Goal: Contribute content

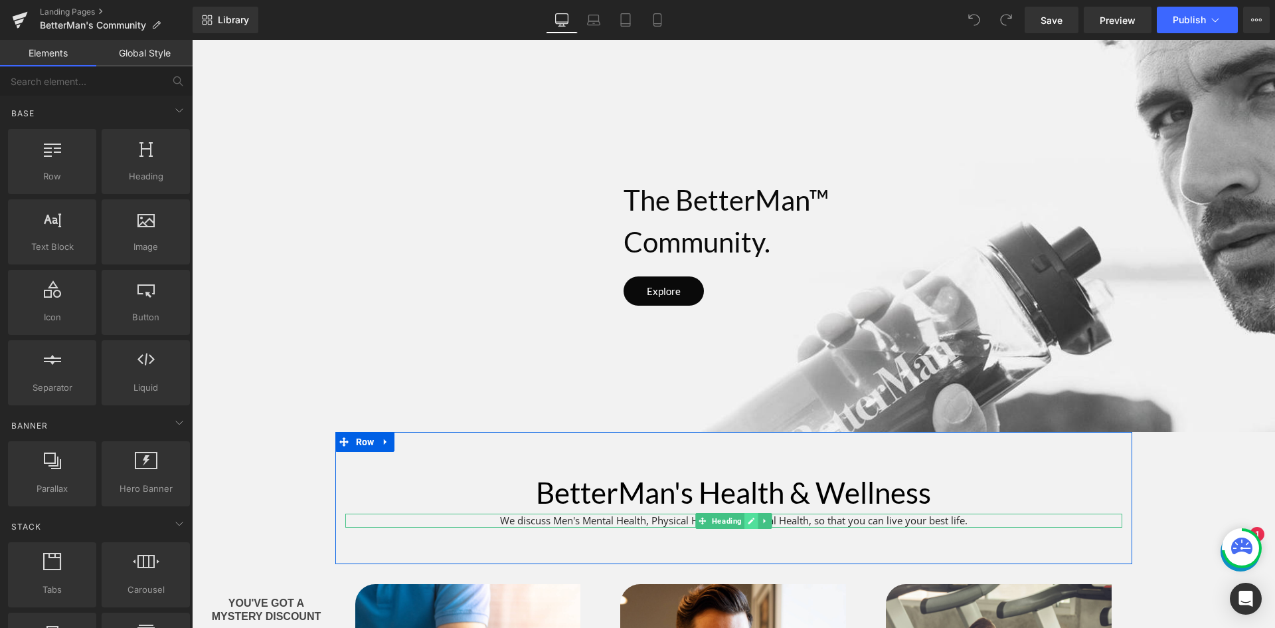
click at [747, 519] on icon at bounding box center [750, 521] width 7 height 8
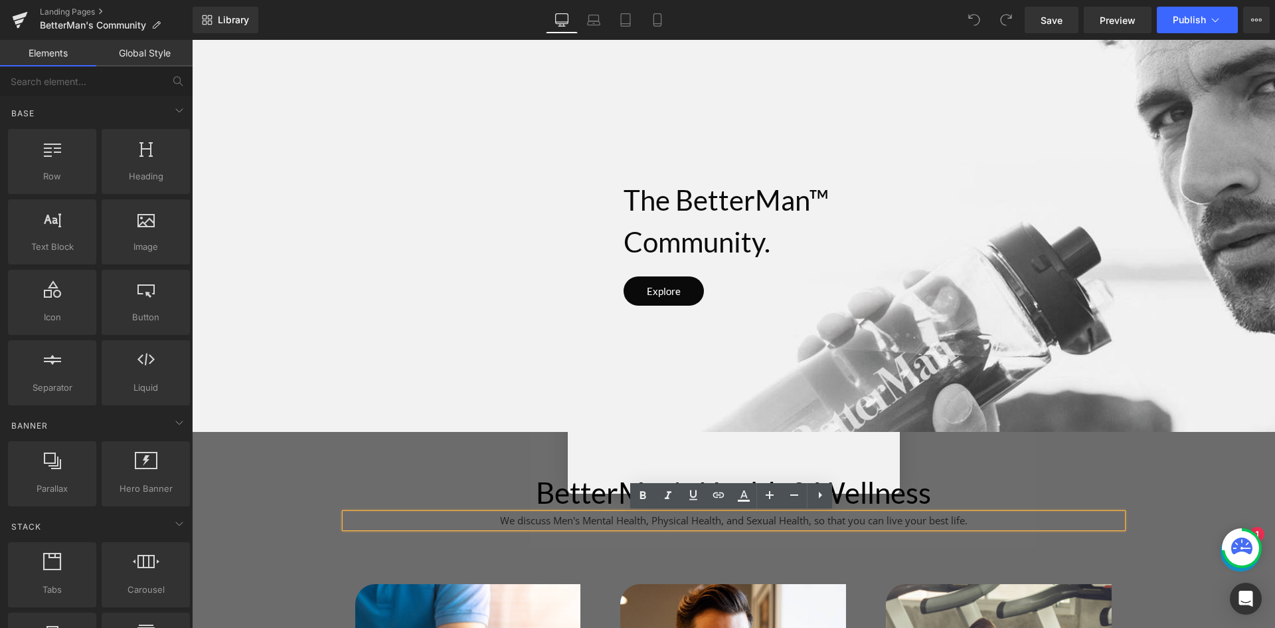
click at [500, 523] on font "We discuss Men's Mental Health, Physical Health, and Sexual Health, so that you…" at bounding box center [734, 519] width 468 height 13
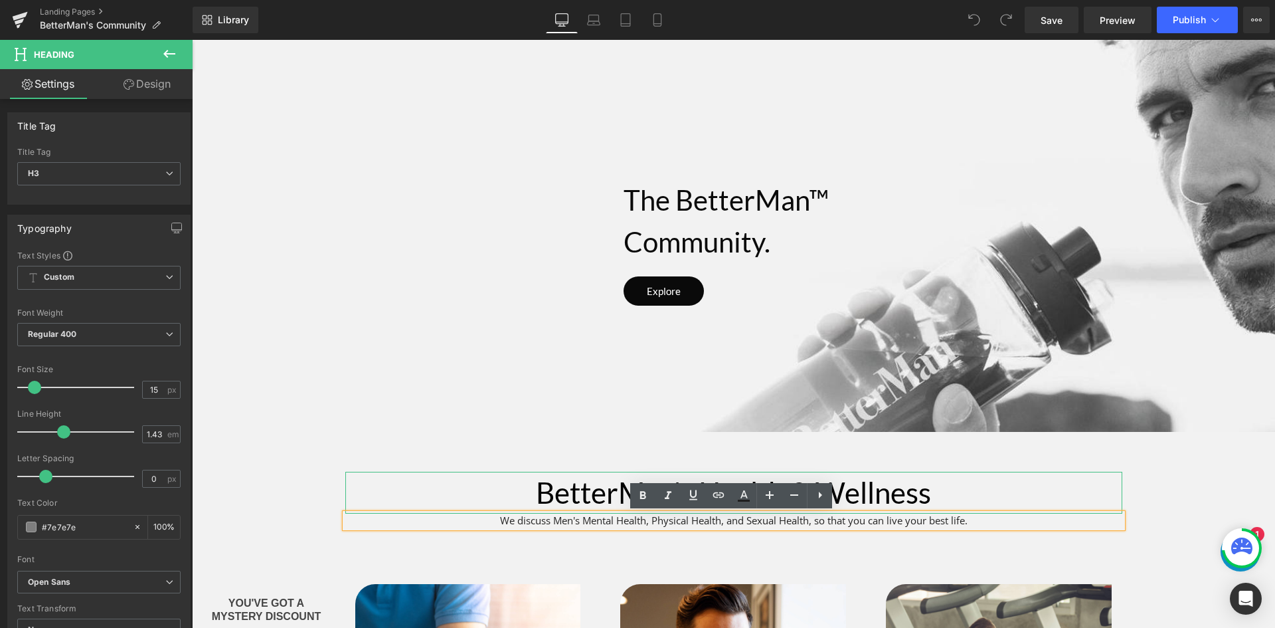
click at [557, 498] on font "BetterMan's Health & Wellness" at bounding box center [733, 492] width 395 height 35
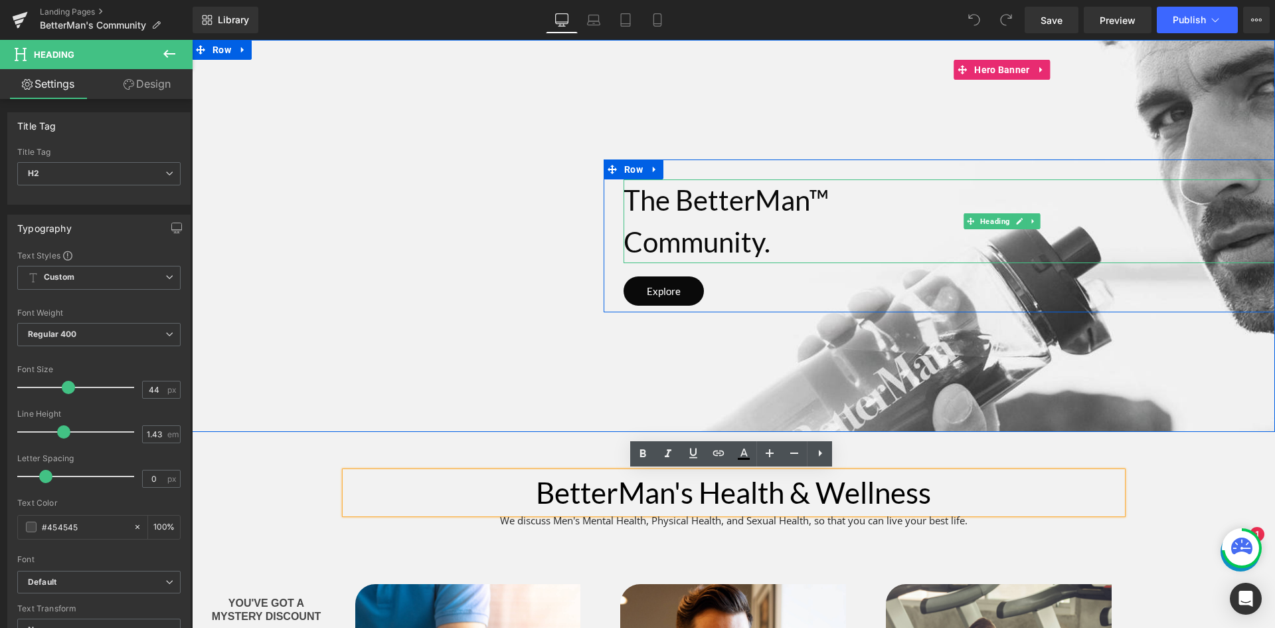
click at [725, 225] on h1 "Community." at bounding box center [1002, 242] width 757 height 42
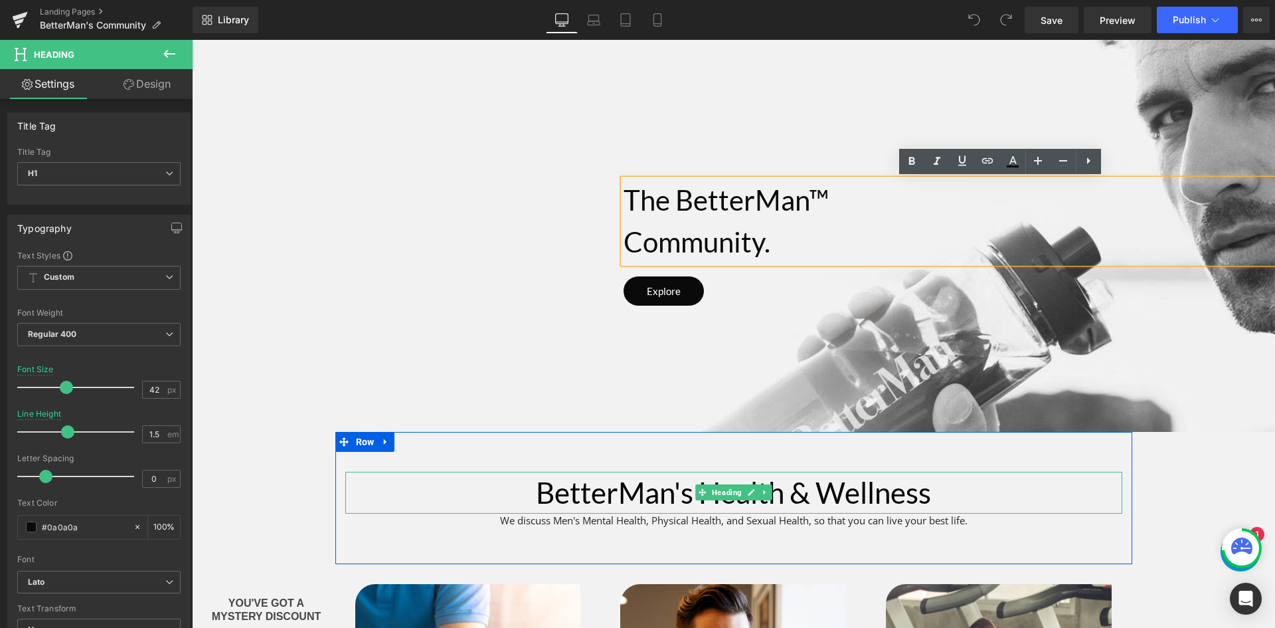
click at [567, 501] on font "BetterMan's Health & Wellness" at bounding box center [733, 492] width 395 height 35
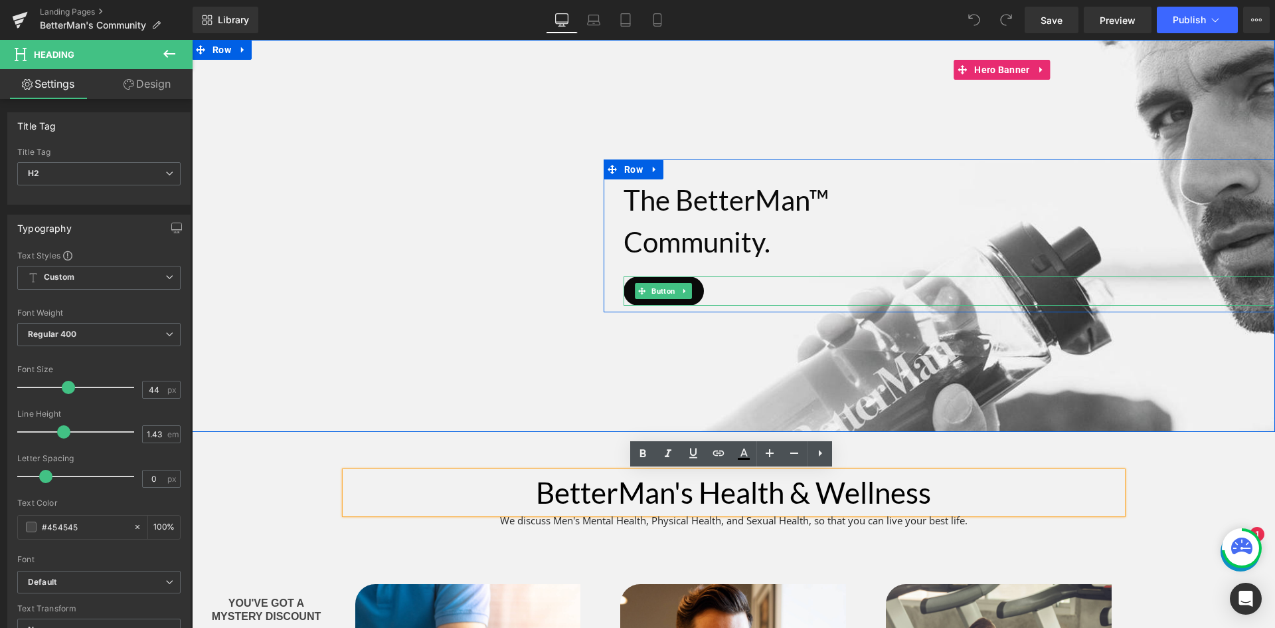
click at [711, 291] on div "Explore" at bounding box center [1002, 290] width 757 height 29
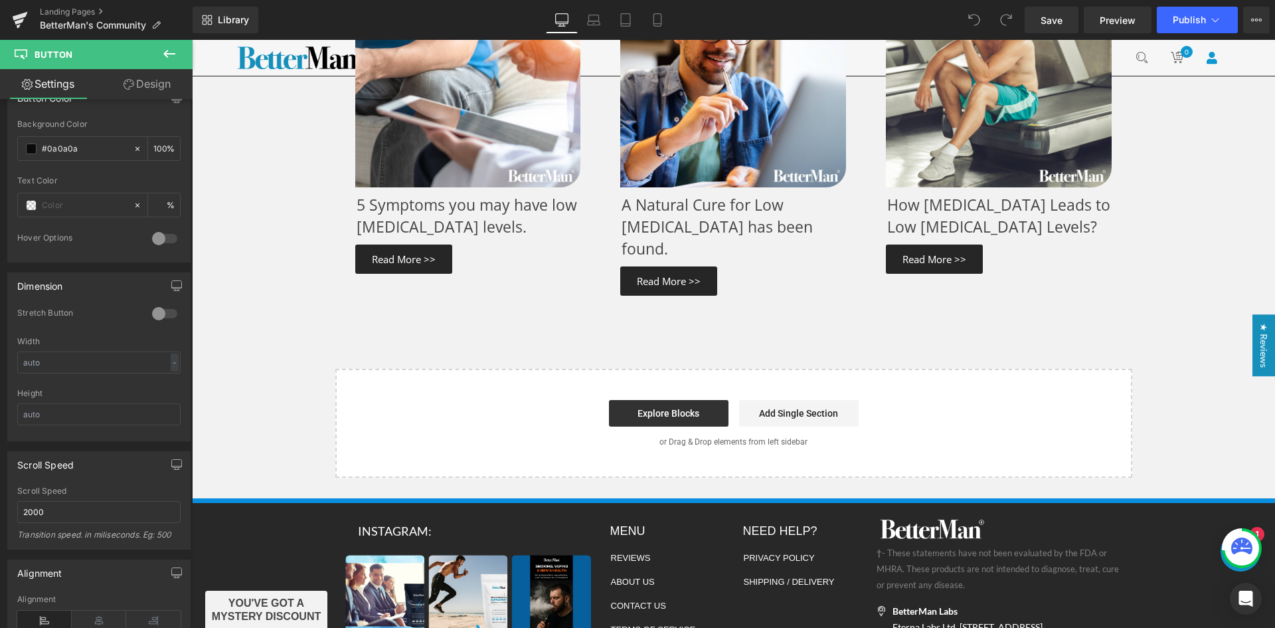
scroll to position [664, 0]
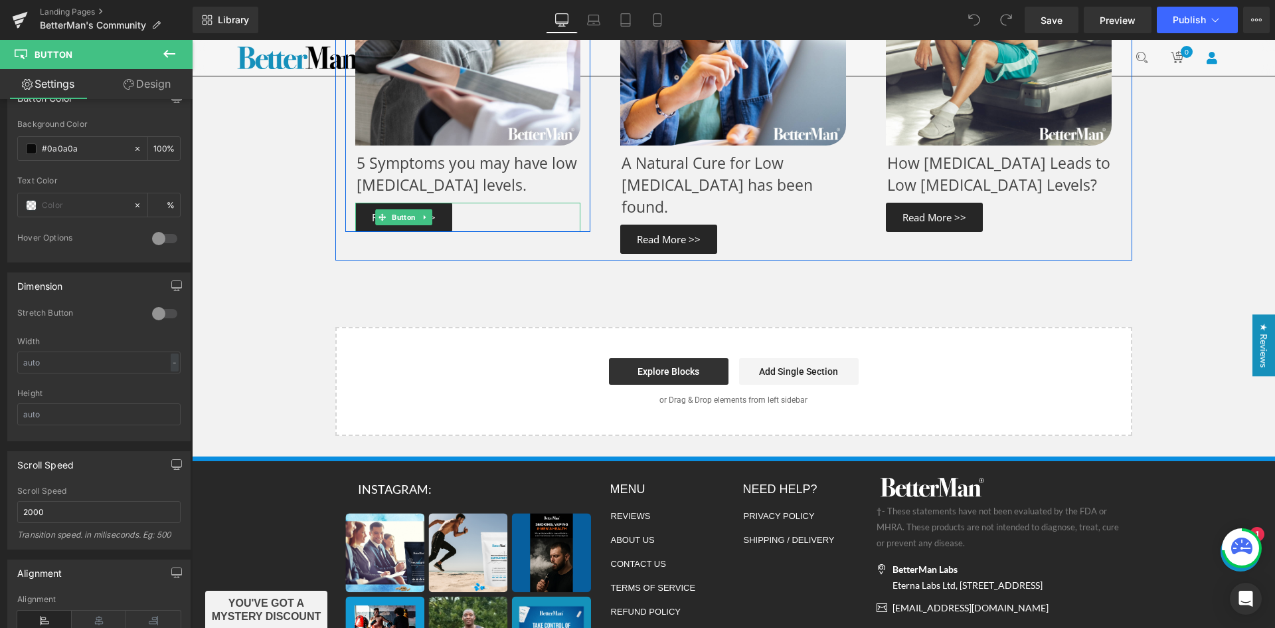
click at [466, 215] on div "Read More >>" at bounding box center [468, 217] width 226 height 29
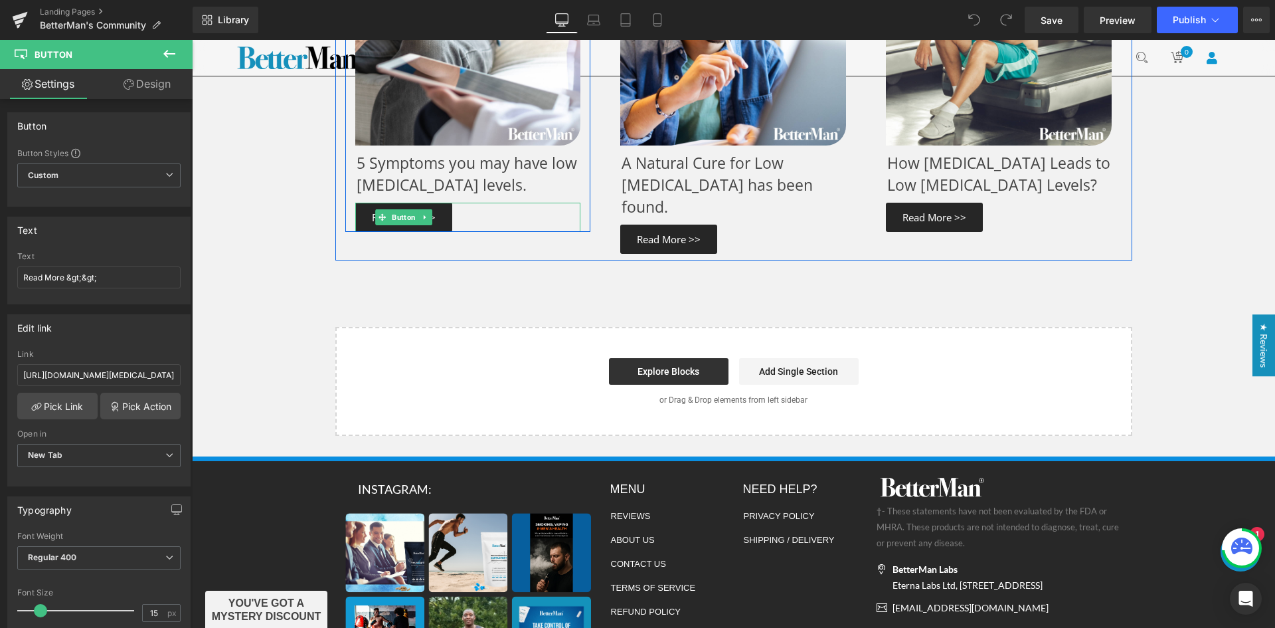
click at [366, 217] on link "Read More >>" at bounding box center [403, 217] width 97 height 29
click at [442, 223] on link "Read More >>" at bounding box center [403, 217] width 97 height 29
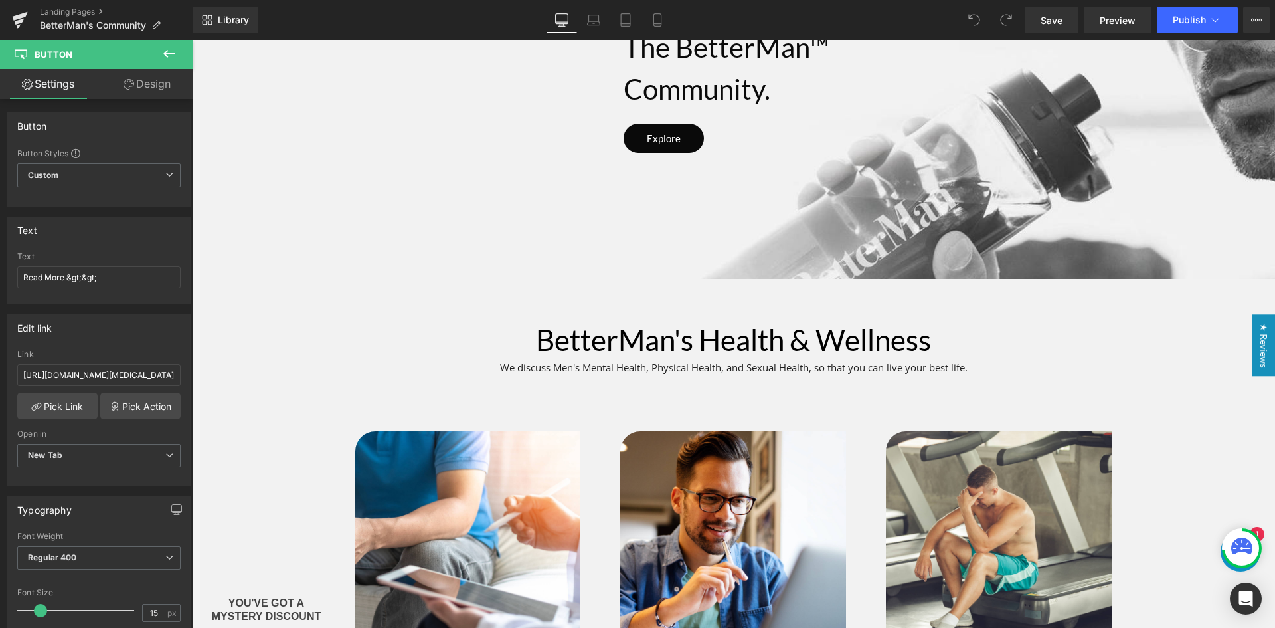
scroll to position [31, 0]
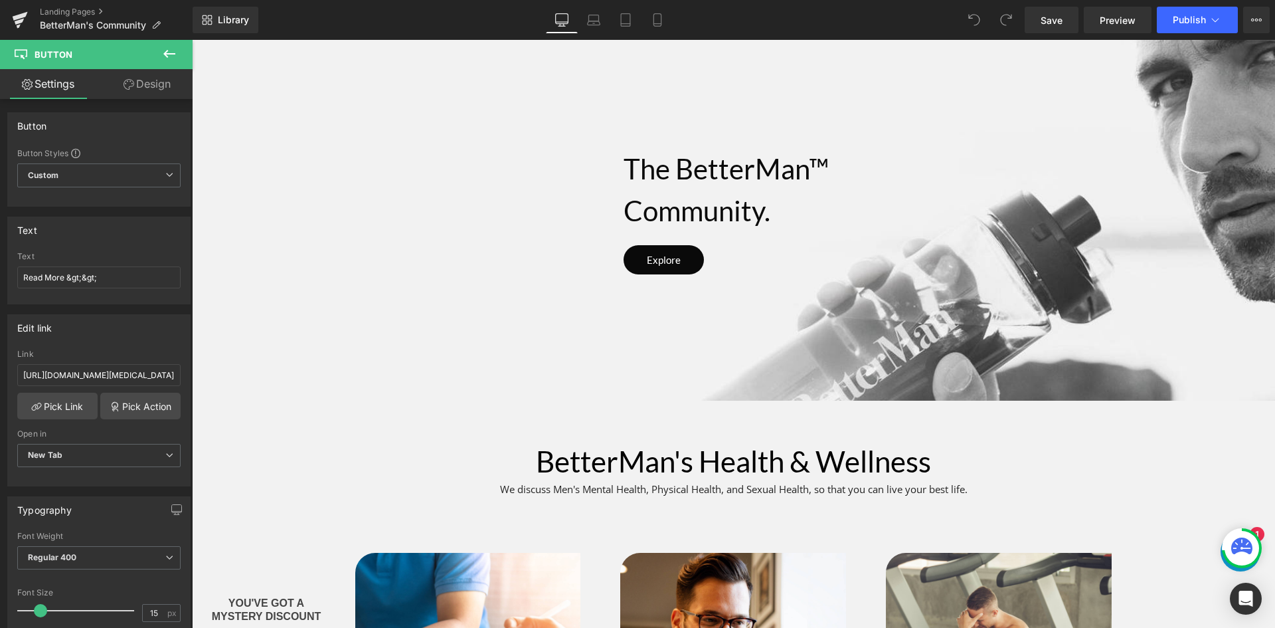
click at [722, 199] on h1 "Community." at bounding box center [1002, 211] width 757 height 42
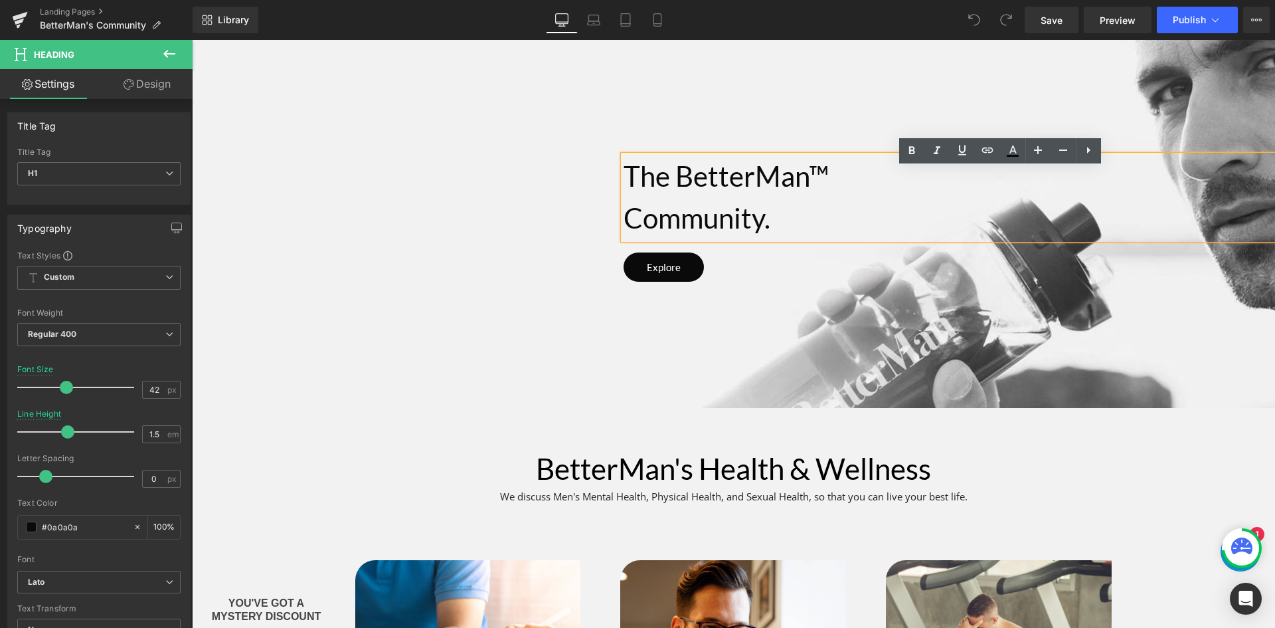
scroll to position [0, 0]
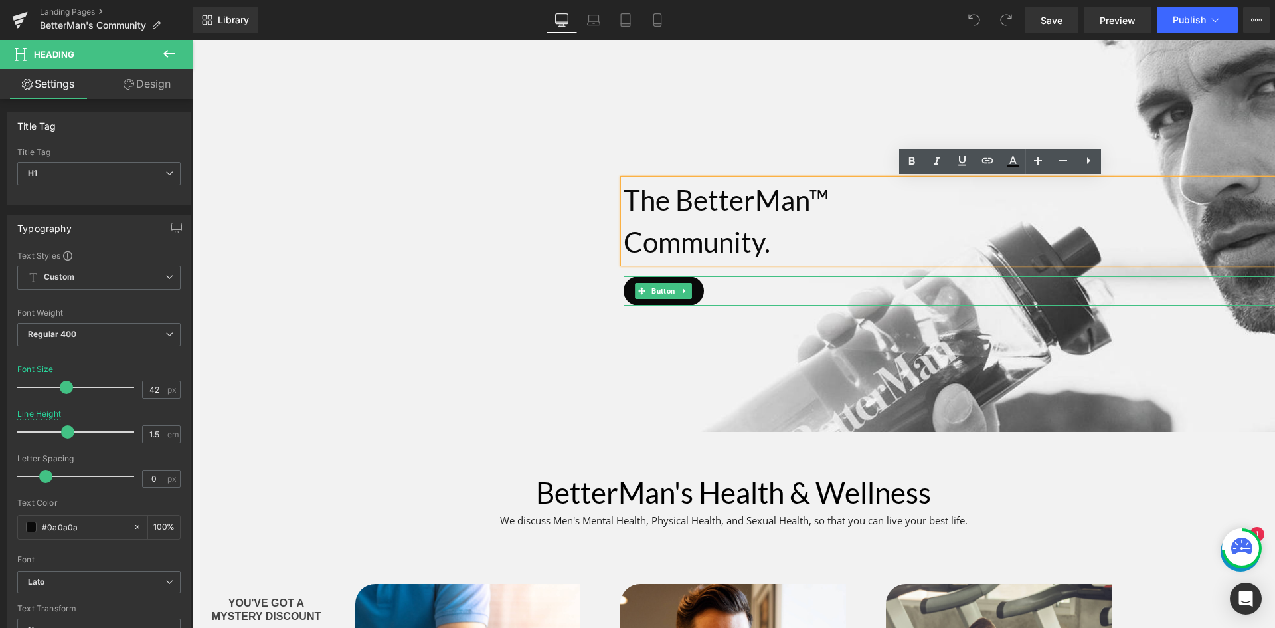
click at [711, 297] on div "Explore" at bounding box center [1002, 290] width 757 height 29
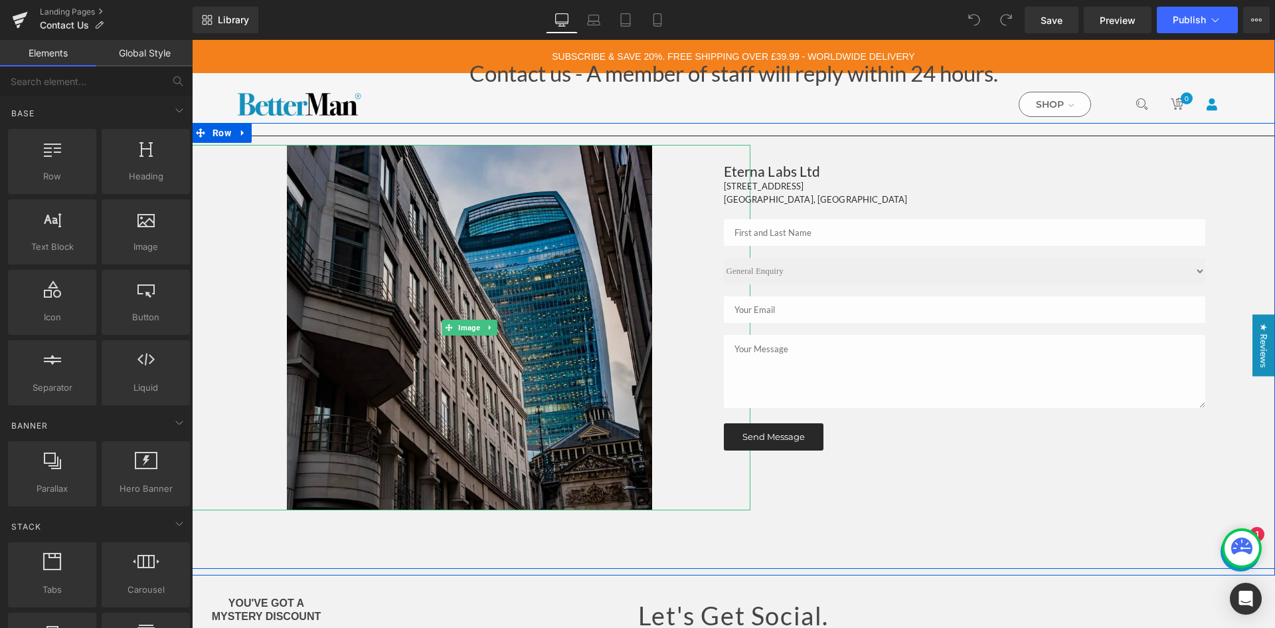
click at [533, 296] on img at bounding box center [469, 327] width 365 height 365
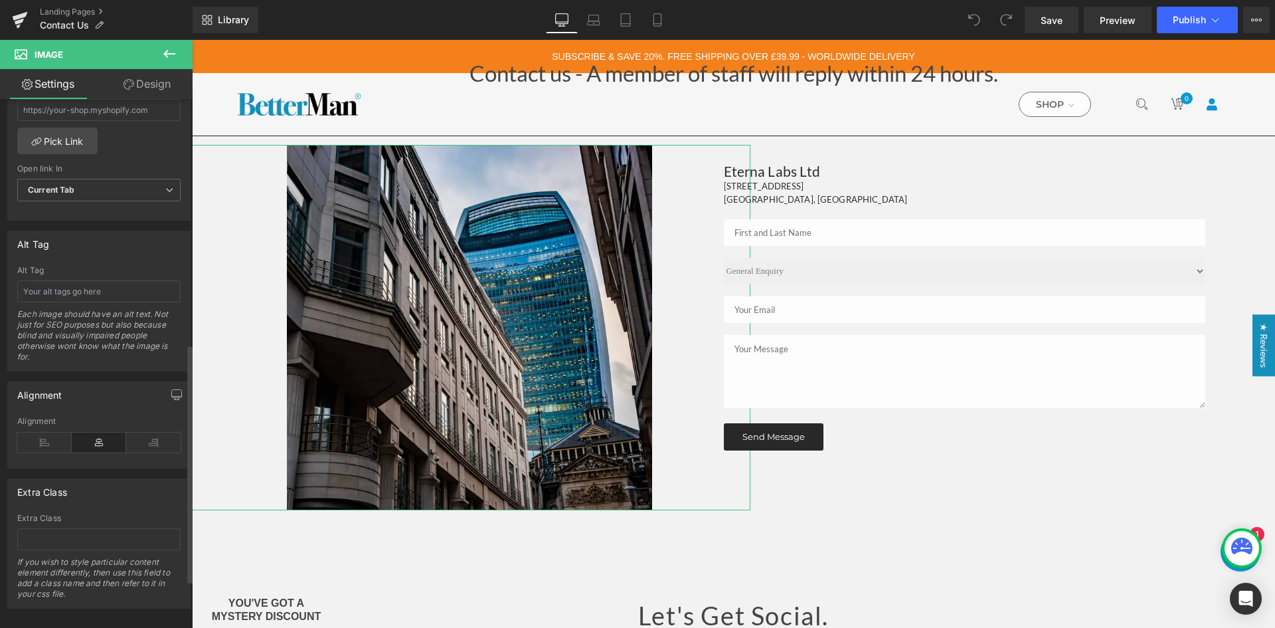
scroll to position [651, 0]
click at [99, 272] on input "text" at bounding box center [98, 283] width 163 height 22
paste input "Eterna Labs Ltd 20-22 Wenlock Road London, N1 7GU"
type input "Eterna Labs Ltd 20-22 Wenlock Road London, N1 7GU"
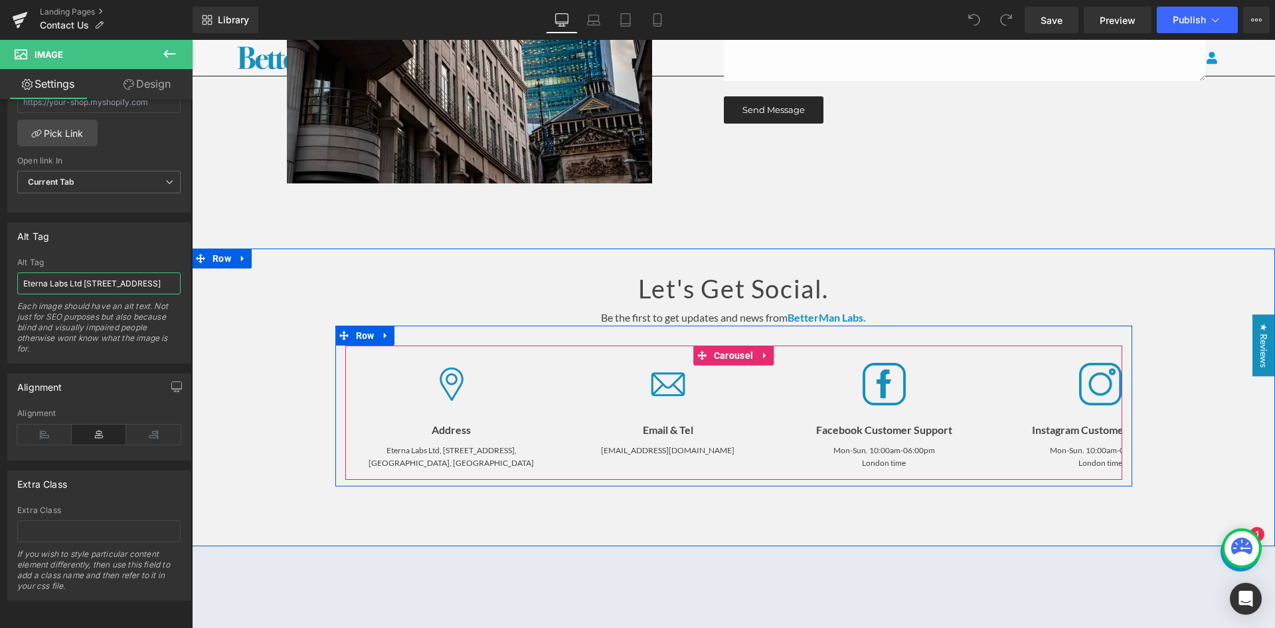
scroll to position [399, 0]
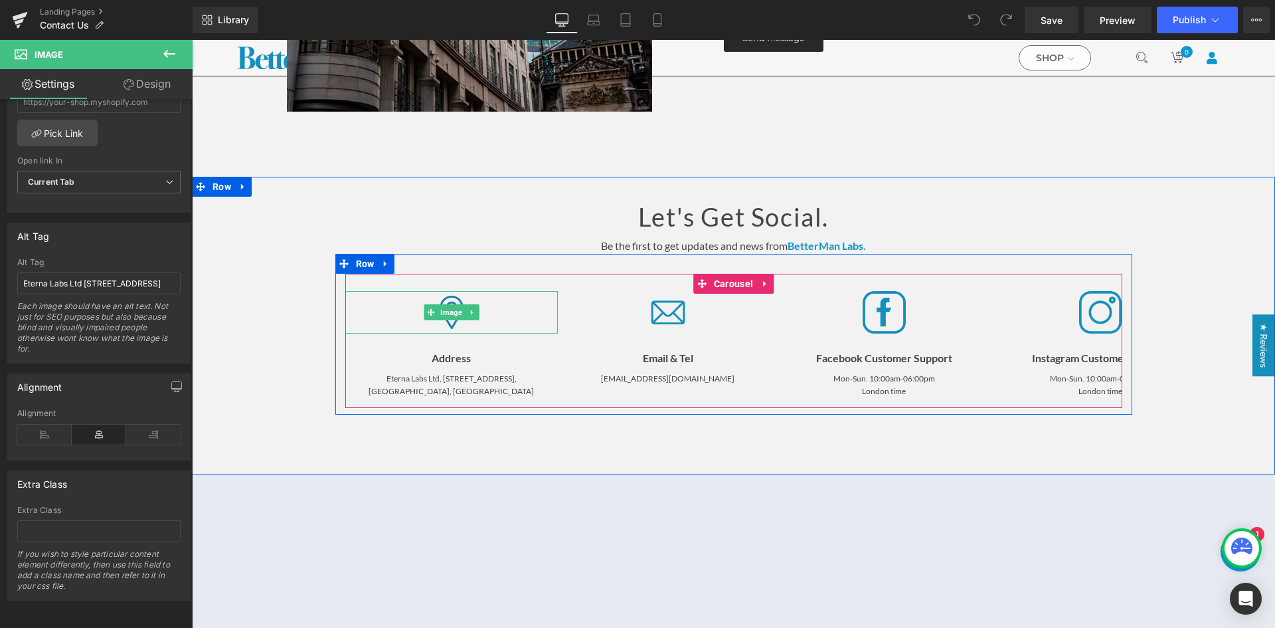
click at [450, 329] on img at bounding box center [451, 312] width 43 height 43
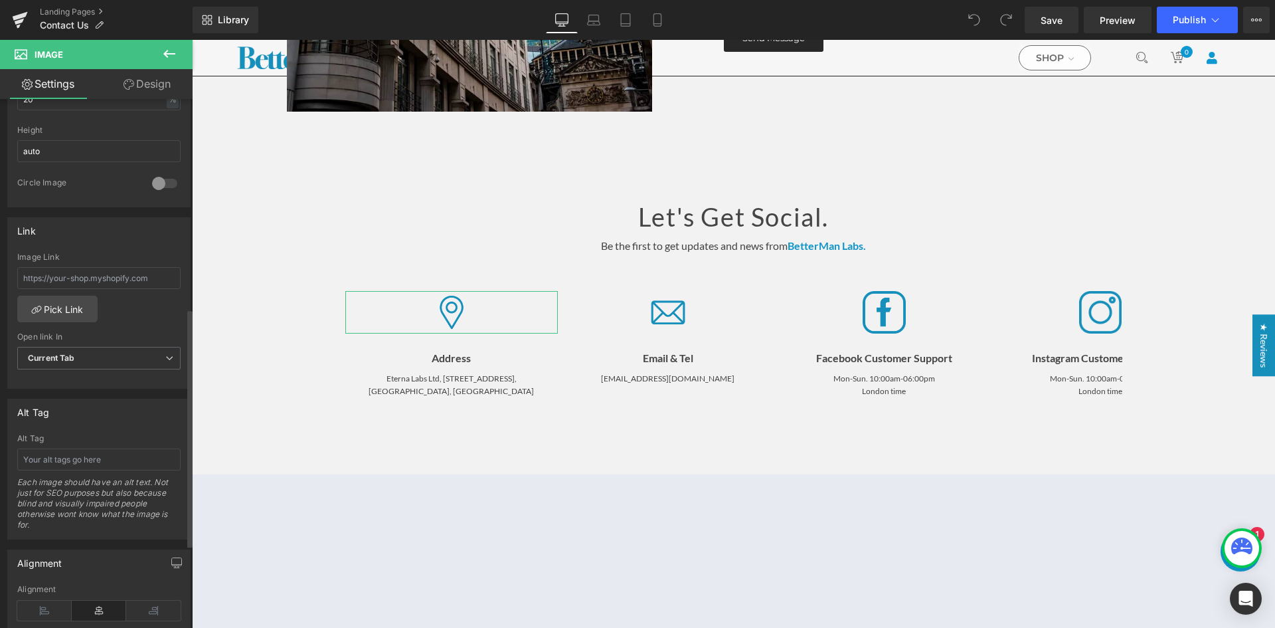
scroll to position [651, 0]
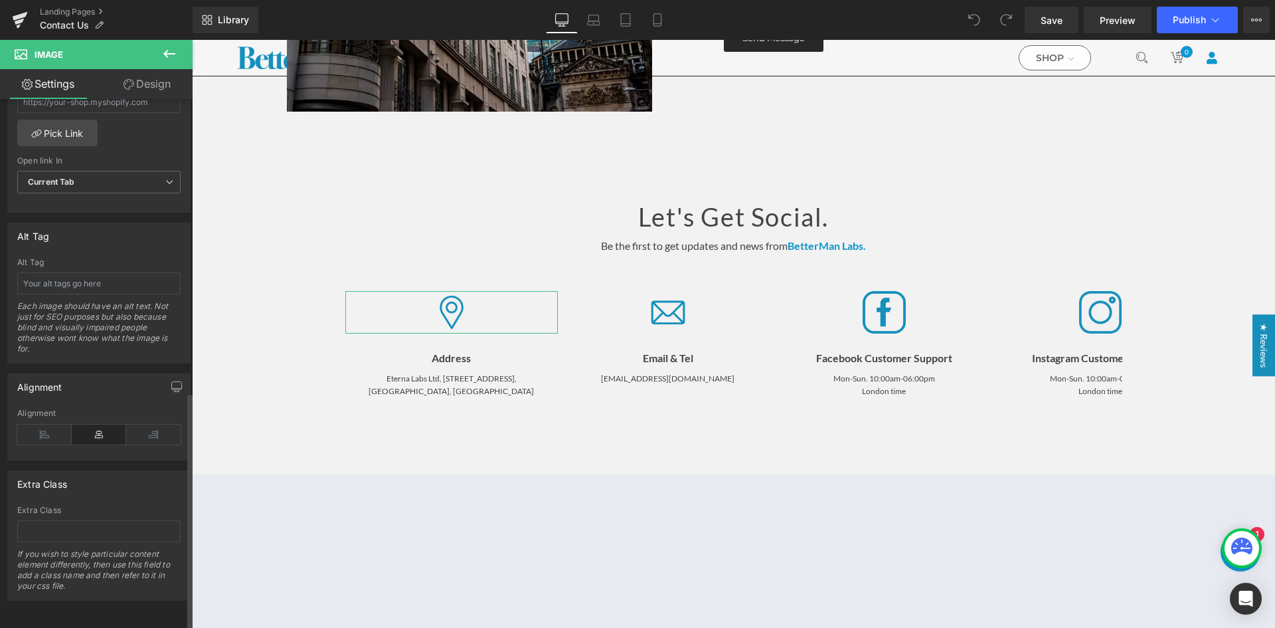
click at [105, 287] on div "Alt Tag Each image should have an alt text. Not just for SEO purposes but also …" at bounding box center [98, 310] width 163 height 105
click at [85, 272] on input "text" at bounding box center [98, 283] width 163 height 22
type input "Address Icon"
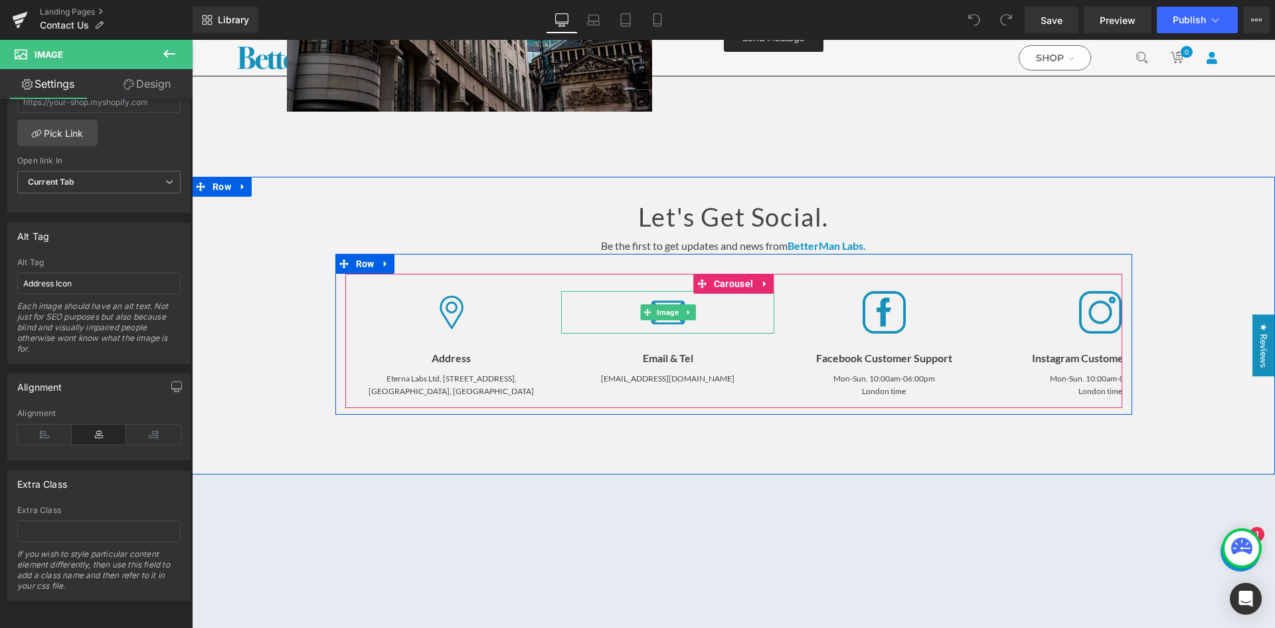
click at [693, 328] on div at bounding box center [667, 312] width 213 height 43
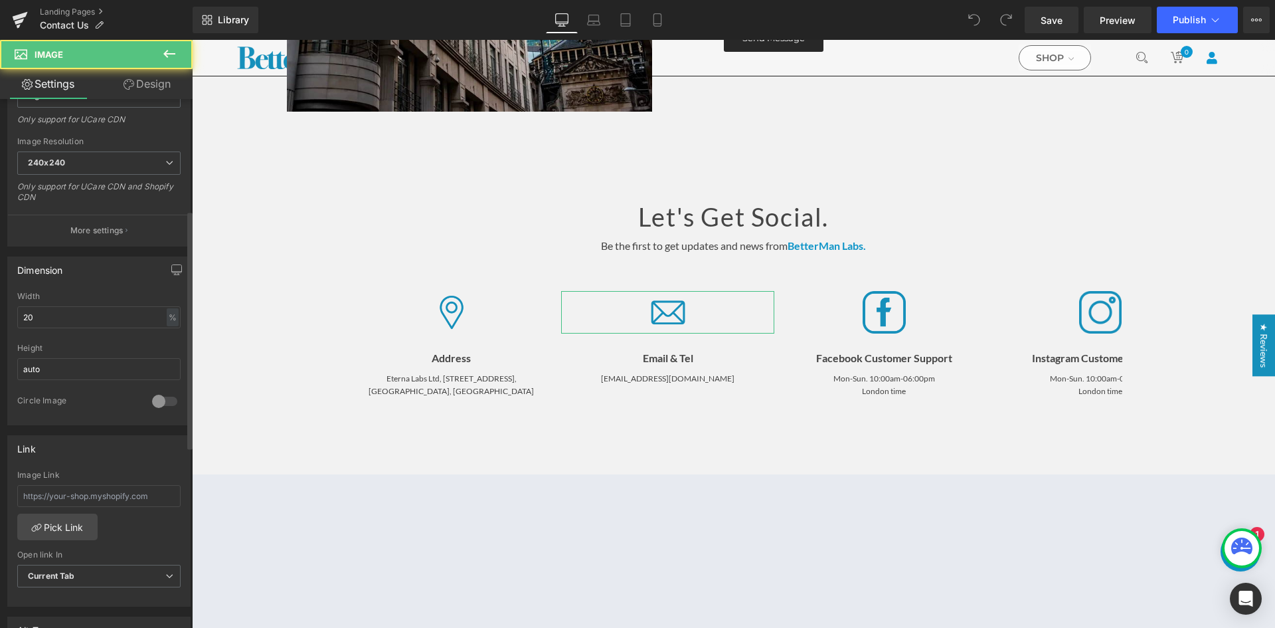
scroll to position [531, 0]
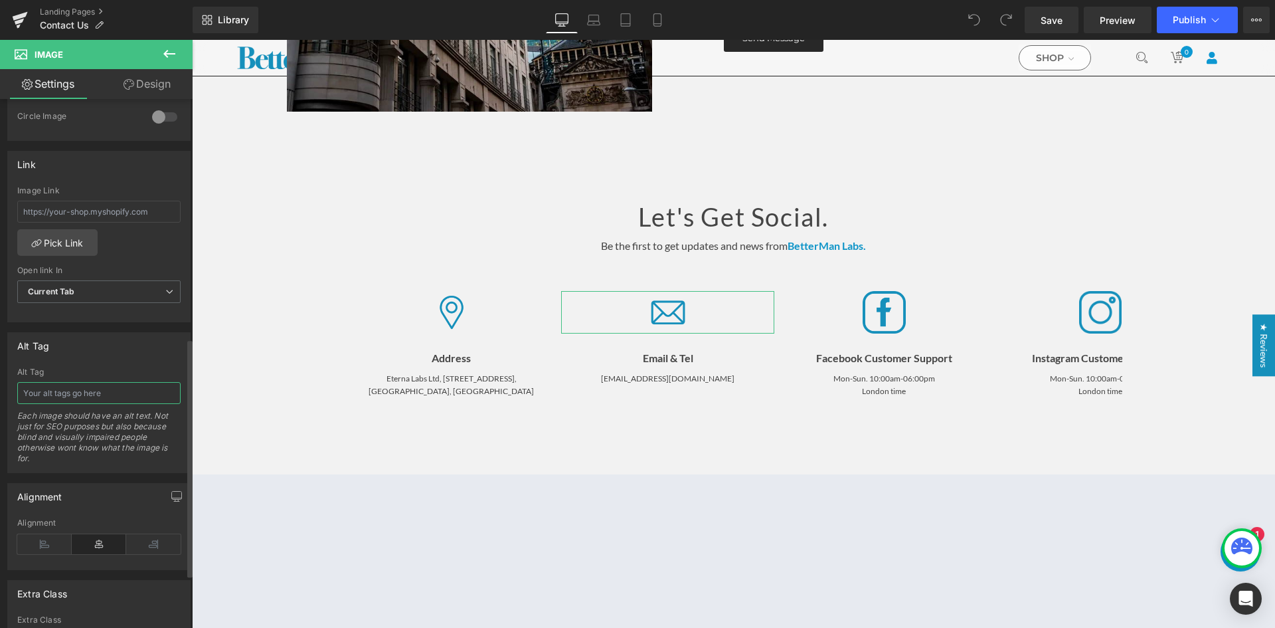
click at [57, 384] on input "text" at bounding box center [98, 393] width 163 height 22
type input "Email Icon"
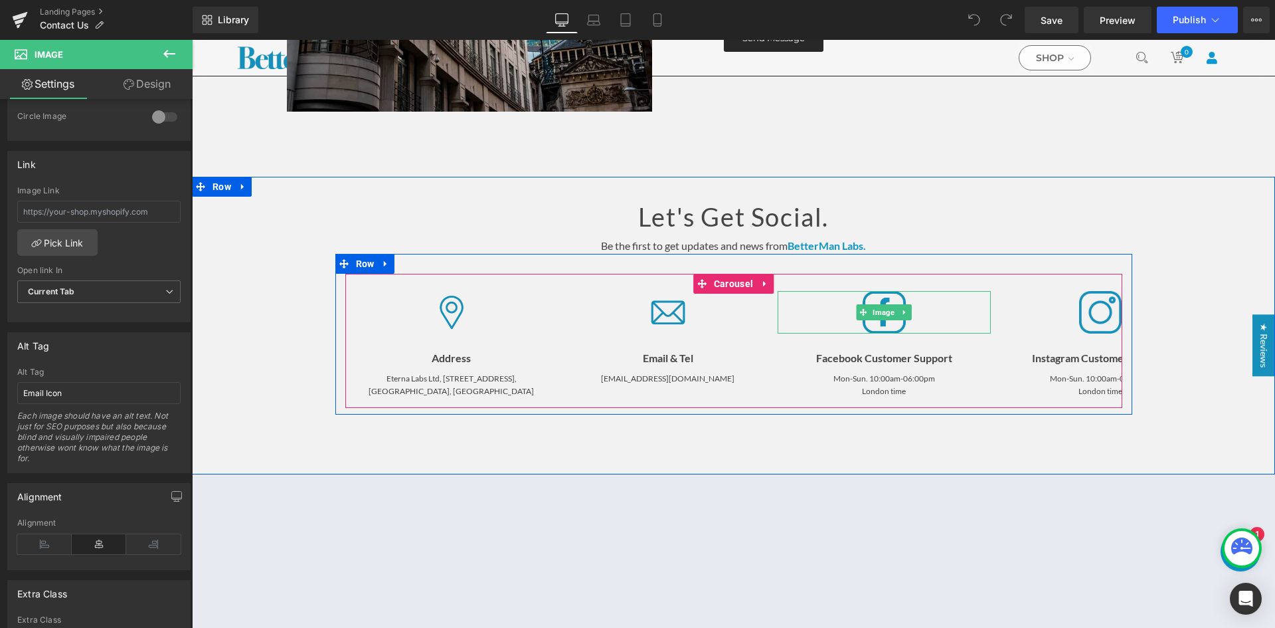
click at [911, 323] on div at bounding box center [884, 312] width 213 height 43
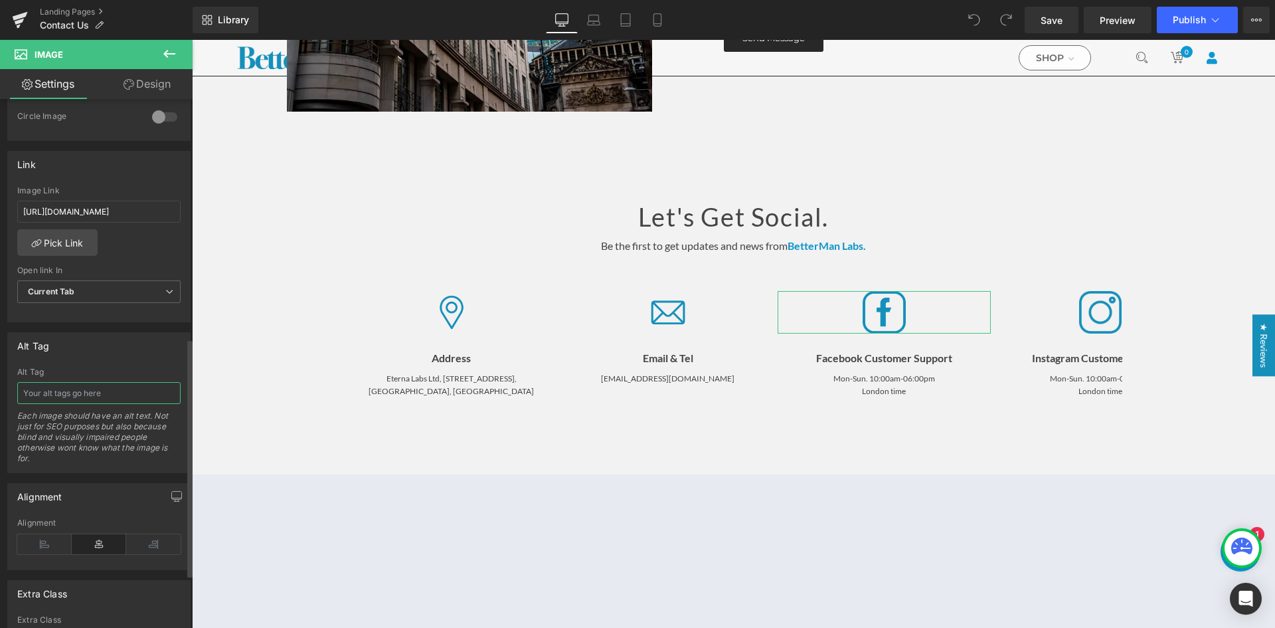
click at [77, 389] on input "text" at bounding box center [98, 393] width 163 height 22
type input "Facebook Icon"
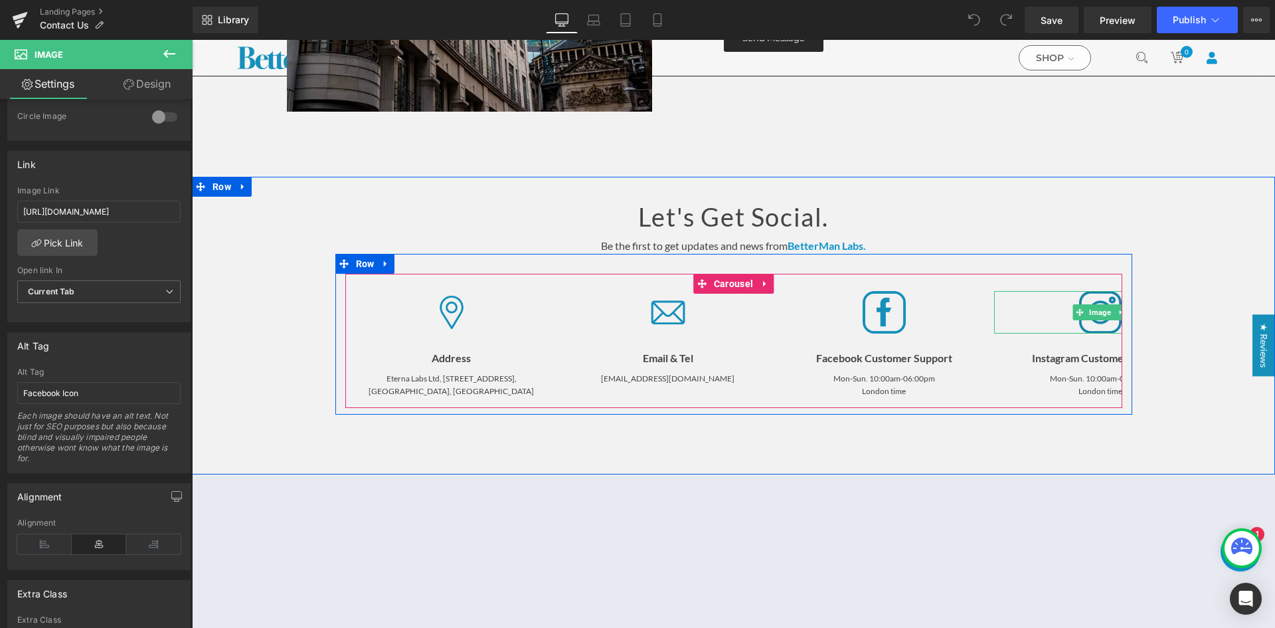
click at [1095, 327] on img at bounding box center [1100, 312] width 43 height 43
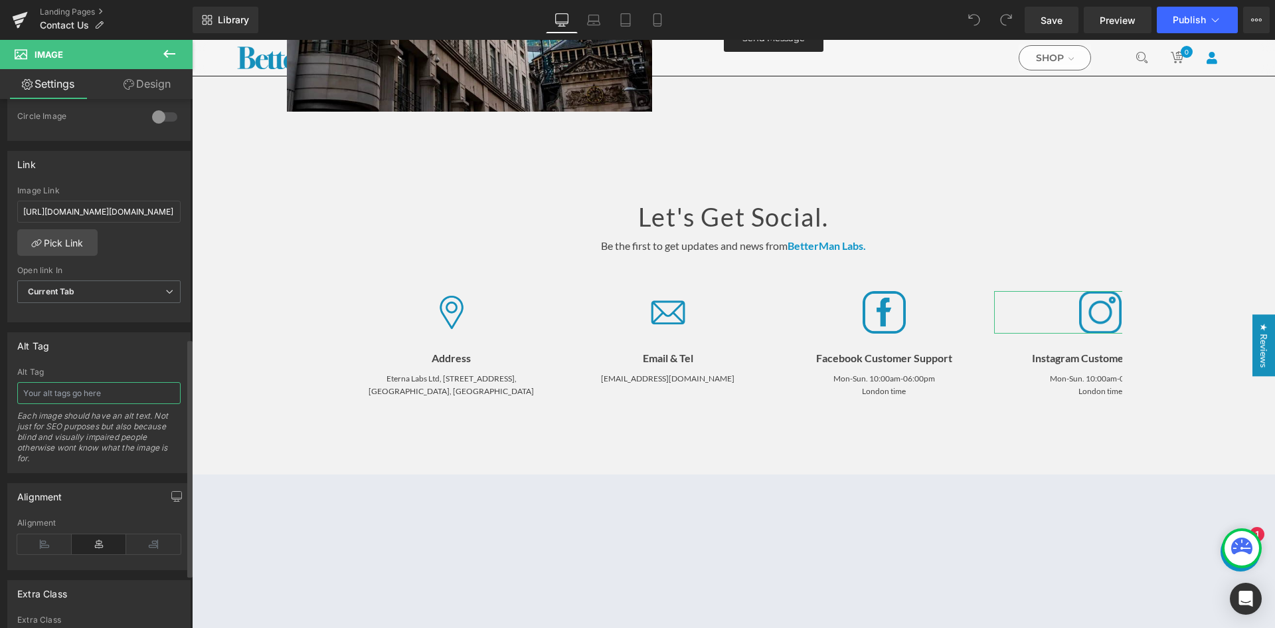
click at [71, 402] on input "text" at bounding box center [98, 393] width 163 height 22
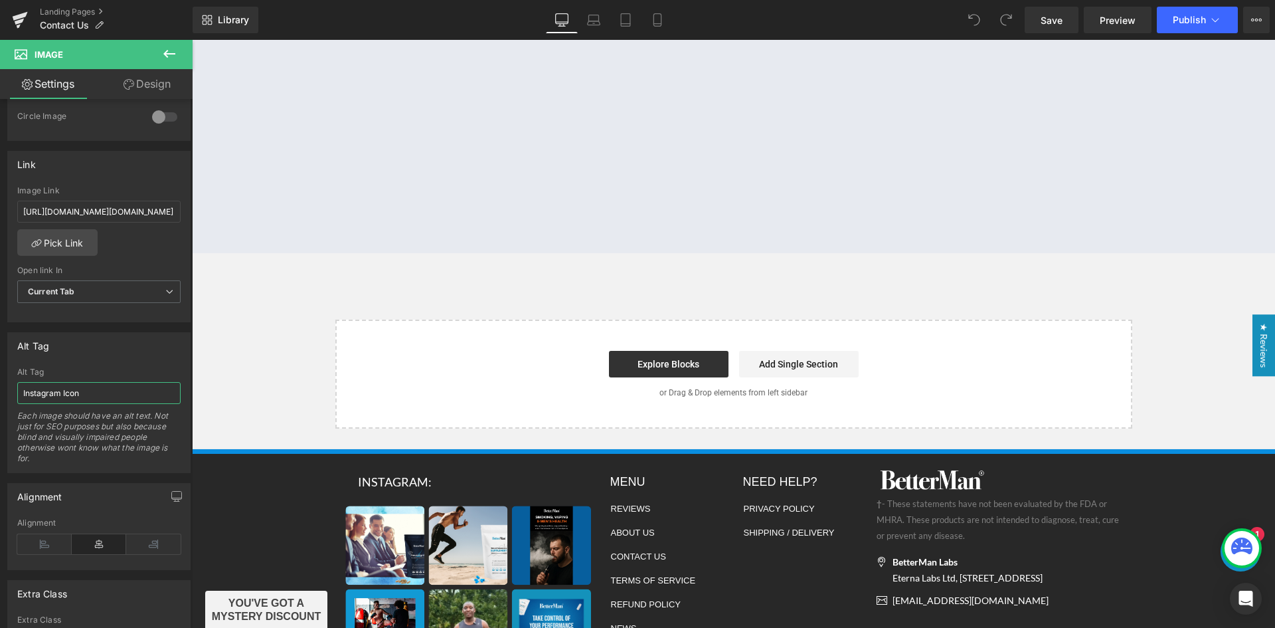
scroll to position [798, 0]
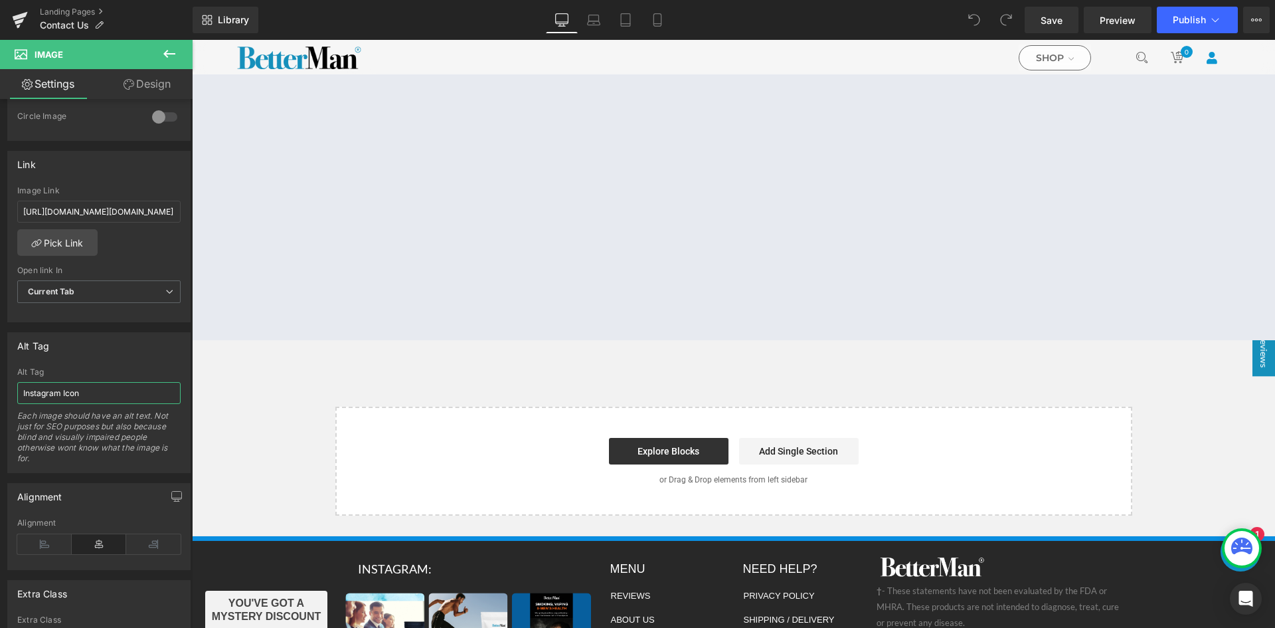
type input "Instagram Icon"
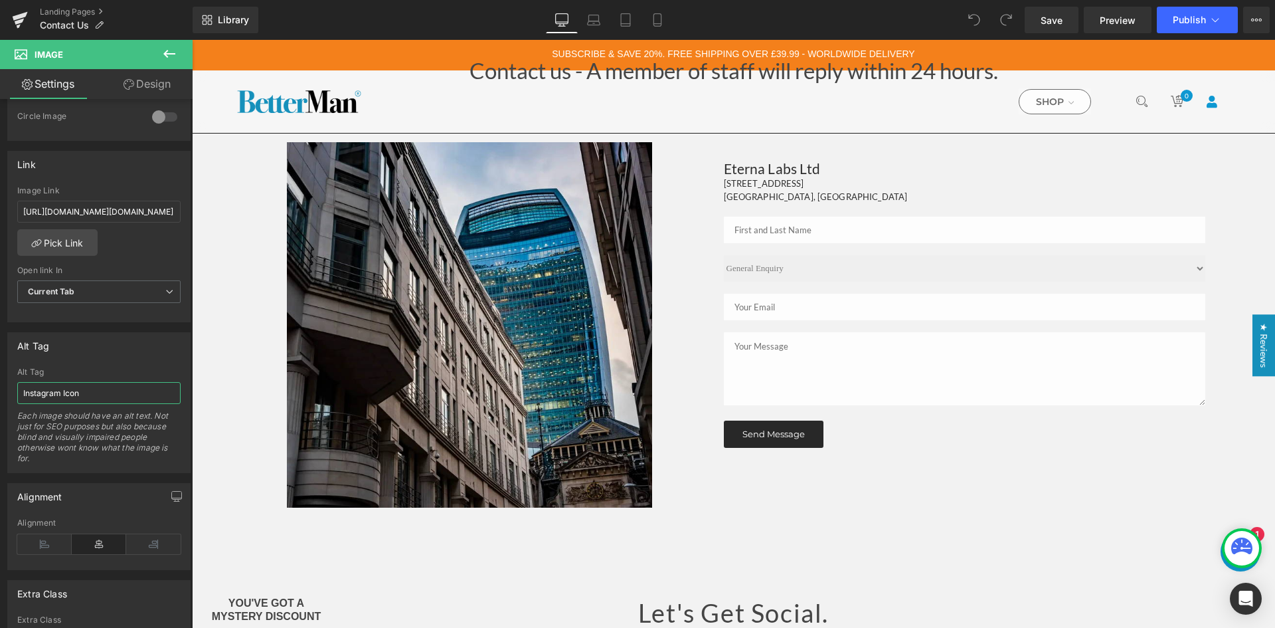
scroll to position [0, 0]
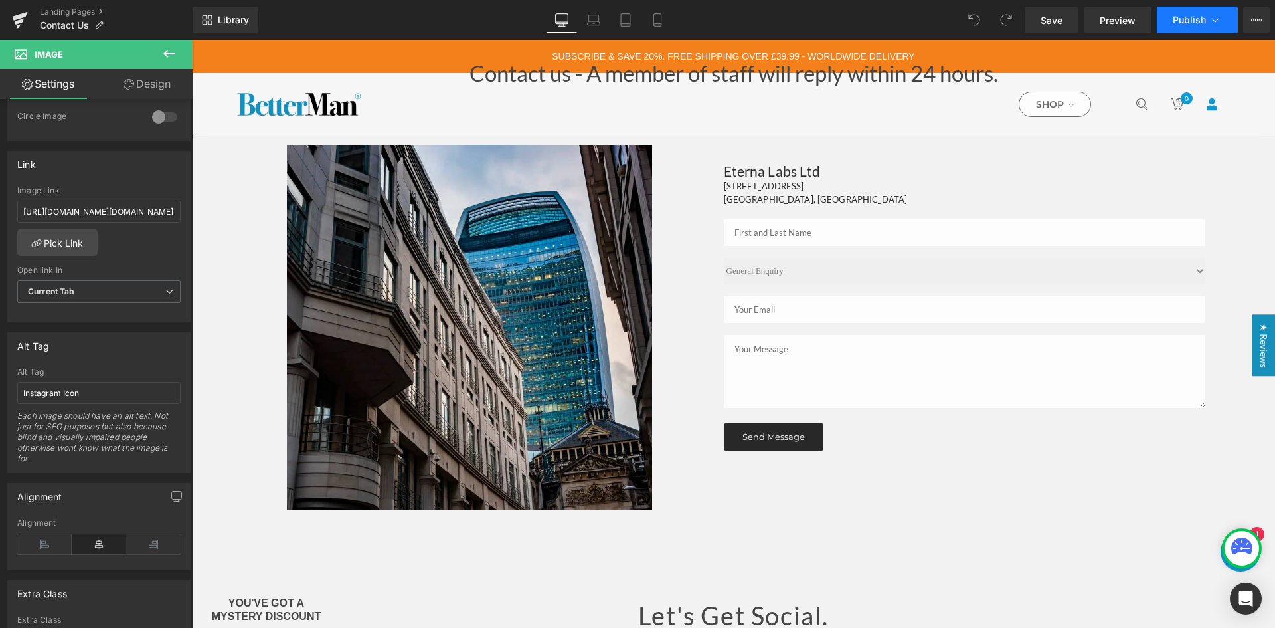
click at [1183, 19] on span "Publish" at bounding box center [1189, 20] width 33 height 11
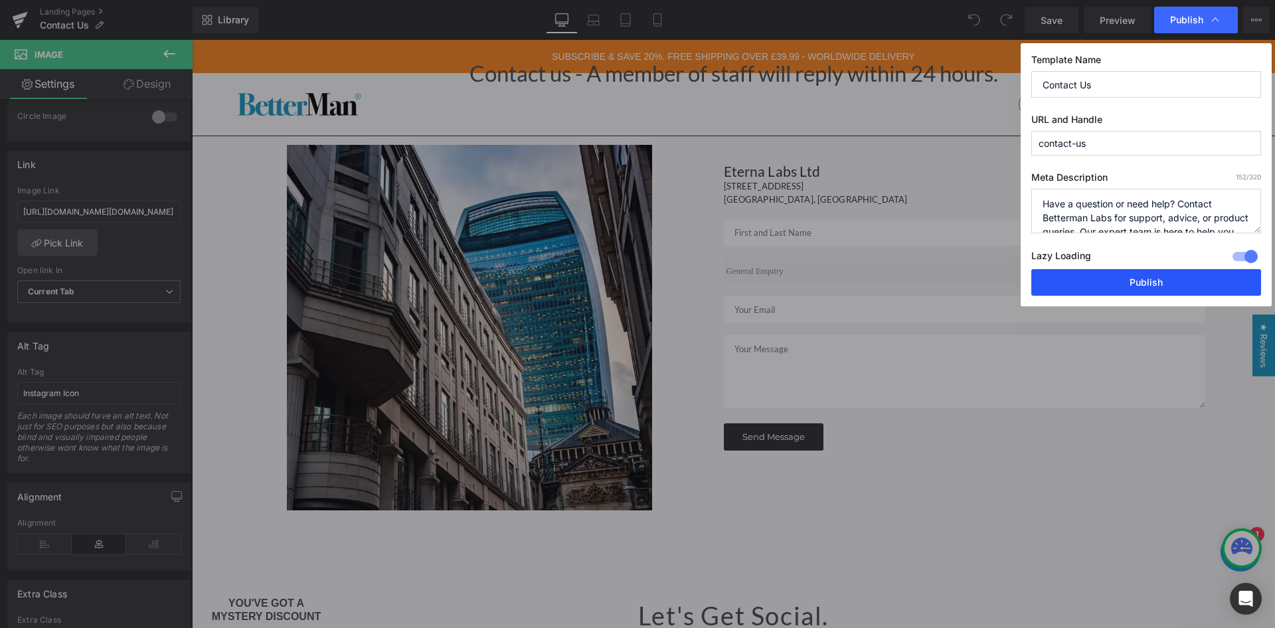
drag, startPoint x: 1137, startPoint y: 287, endPoint x: 569, endPoint y: 263, distance: 568.4
click at [1137, 287] on button "Publish" at bounding box center [1147, 282] width 230 height 27
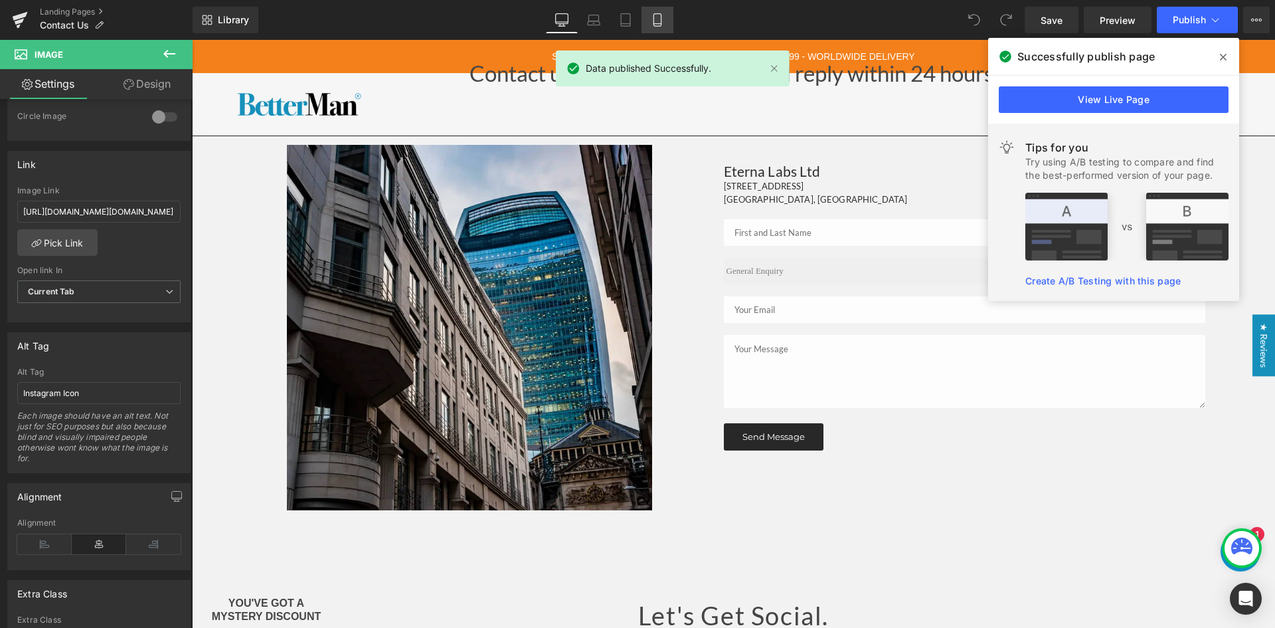
click at [653, 19] on icon at bounding box center [657, 19] width 13 height 13
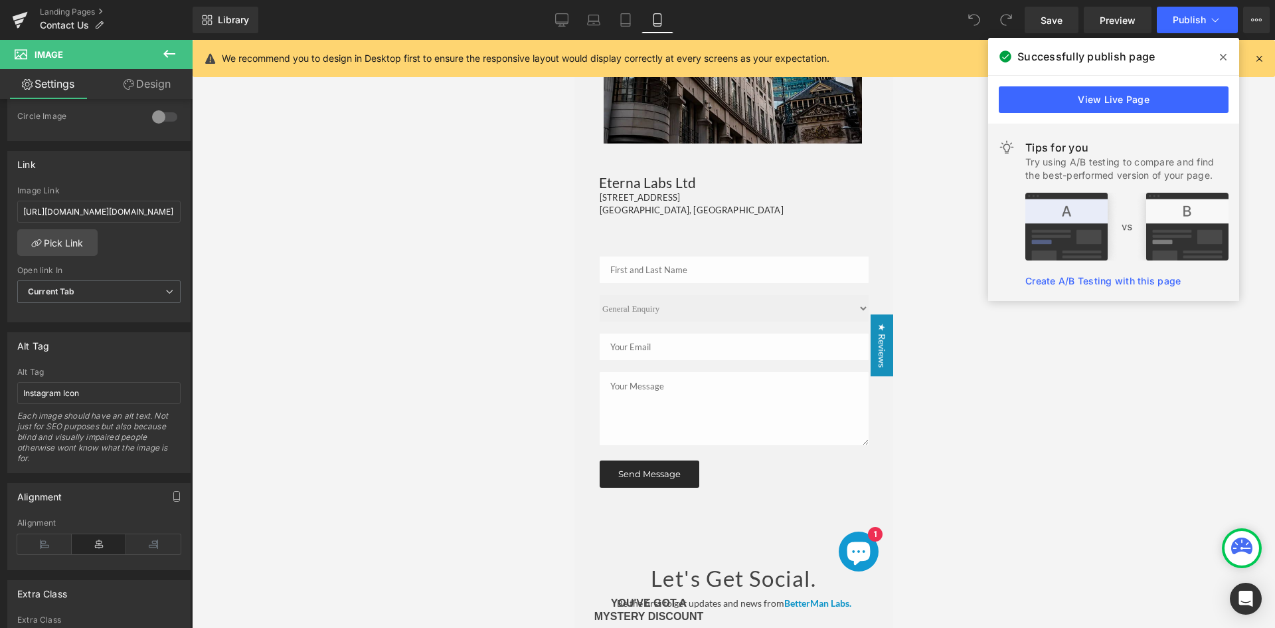
scroll to position [9, 0]
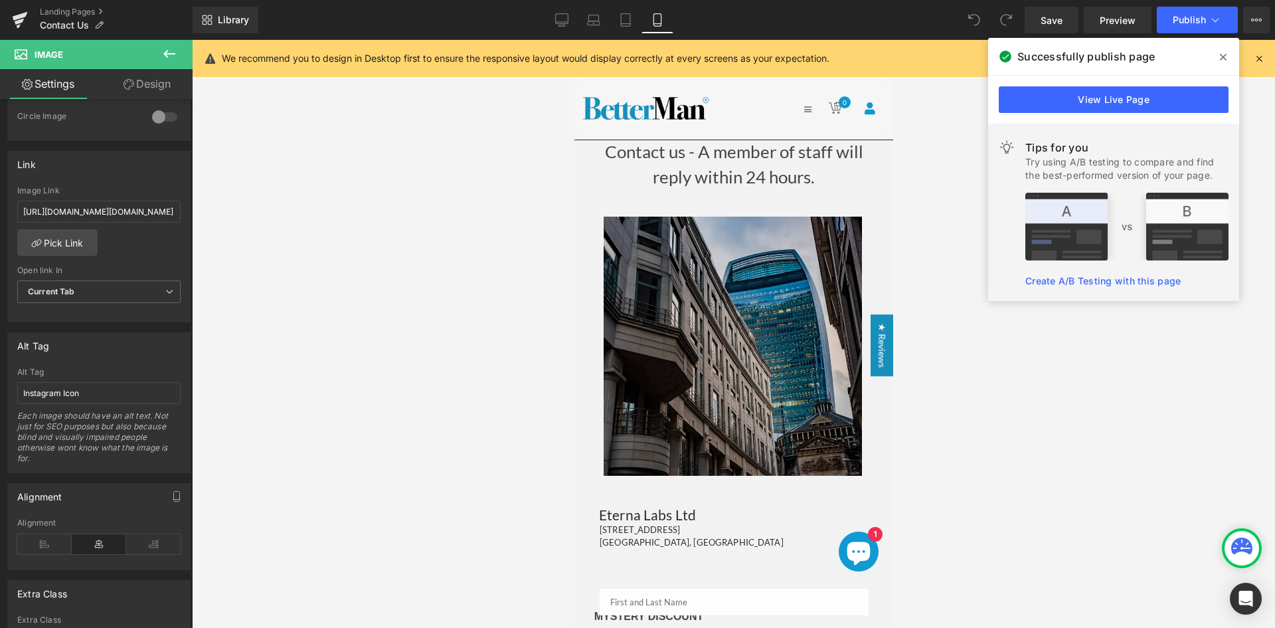
click at [740, 333] on img at bounding box center [732, 346] width 259 height 259
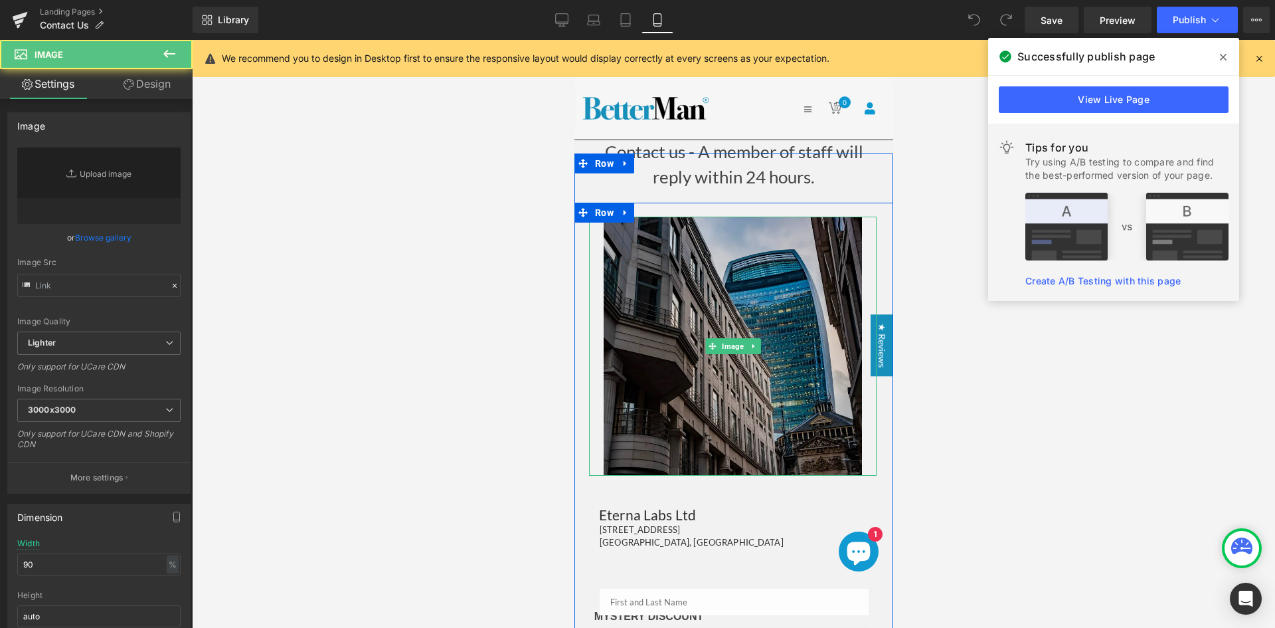
type input "https://ucarecdn.com/1c9f4e30-0514-43a7-bfb5-458ca2f204fc/-/format/auto/-/previ…"
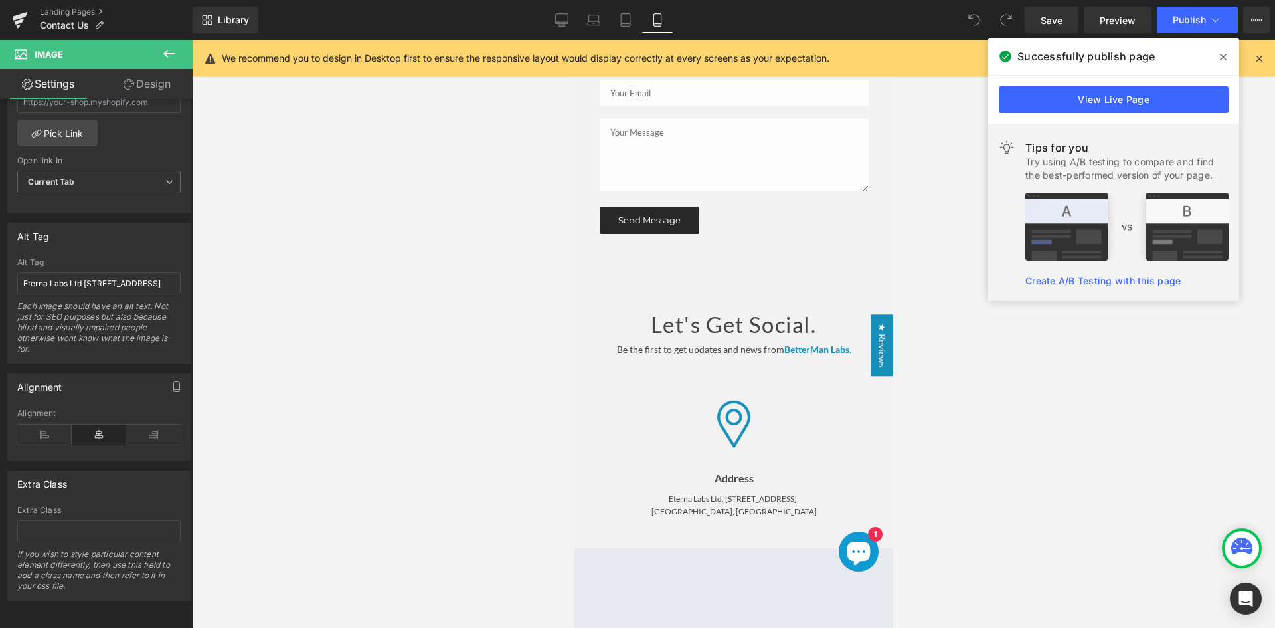
scroll to position [607, 0]
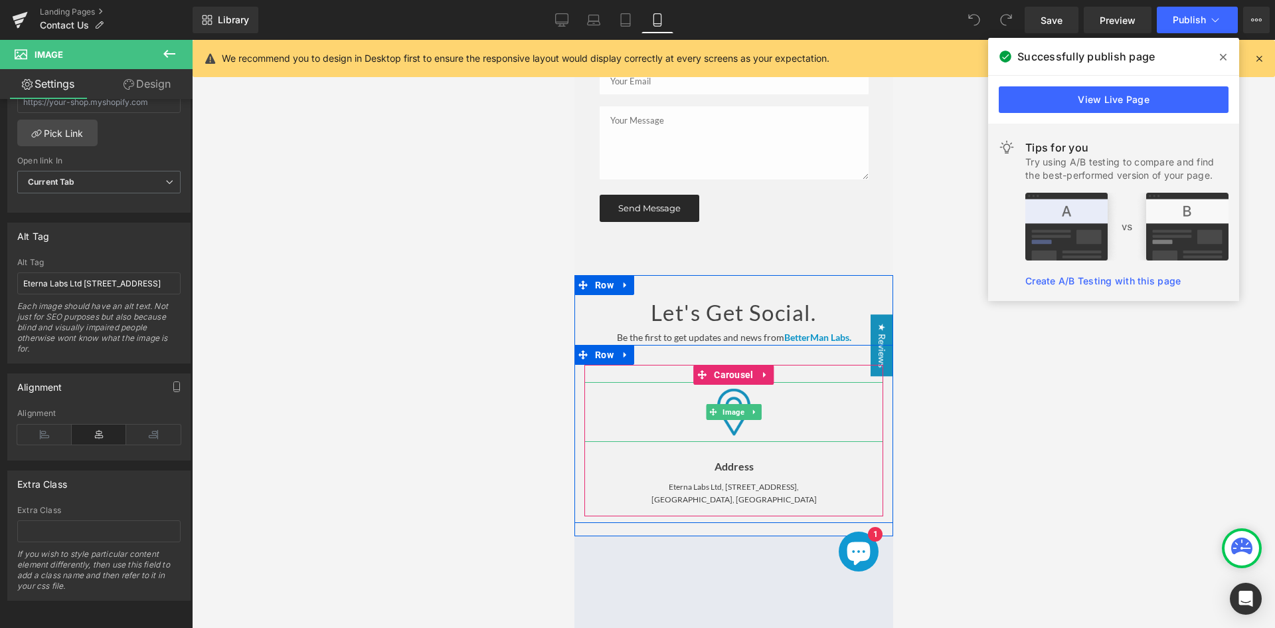
click at [765, 422] on div at bounding box center [733, 412] width 299 height 60
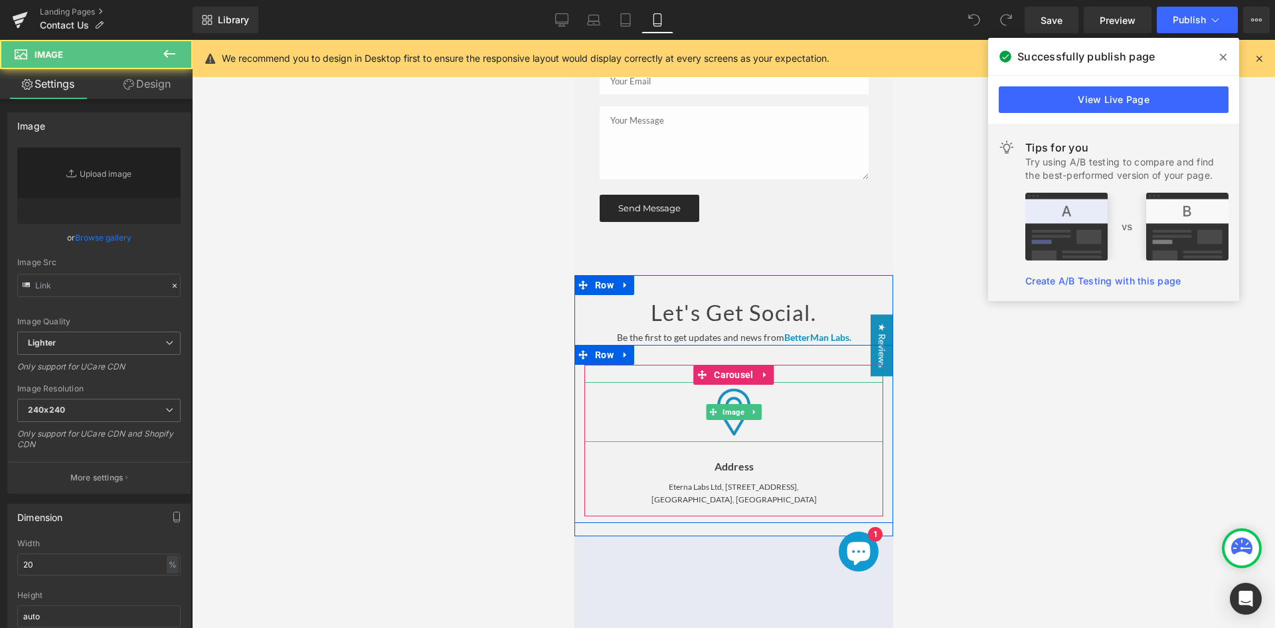
type input "https://ucarecdn.com/fbb7303d-ca7b-411c-9f0c-0b83b20e544d/-/format/auto/-/previ…"
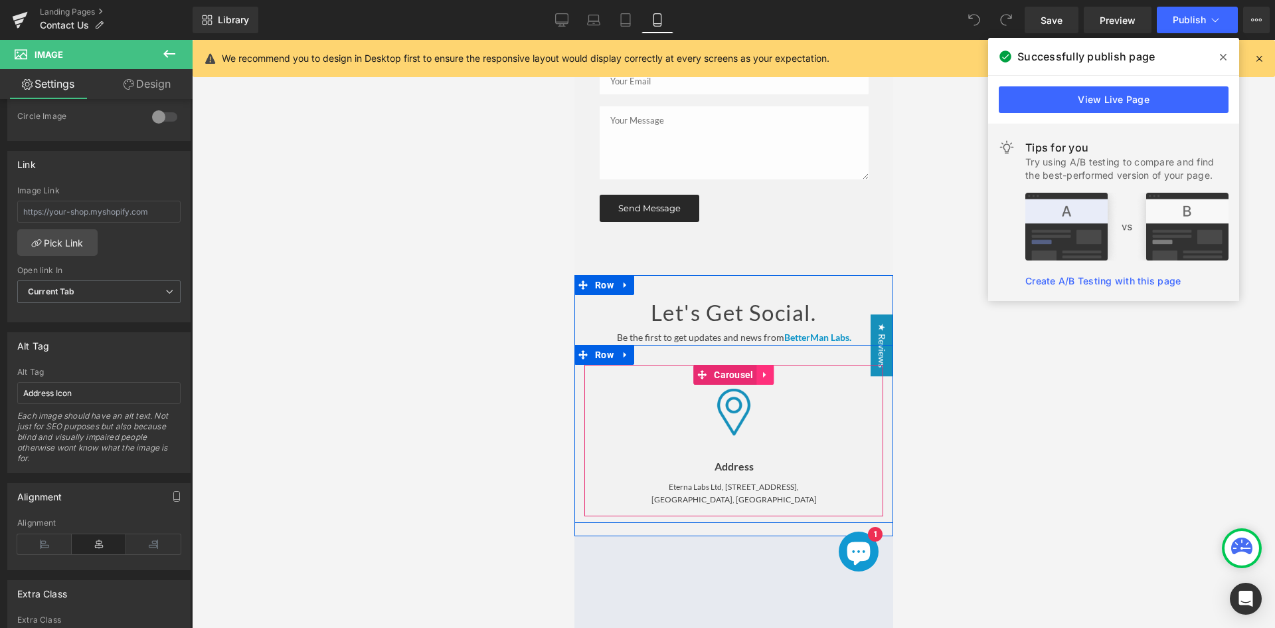
click at [766, 371] on icon at bounding box center [765, 375] width 9 height 10
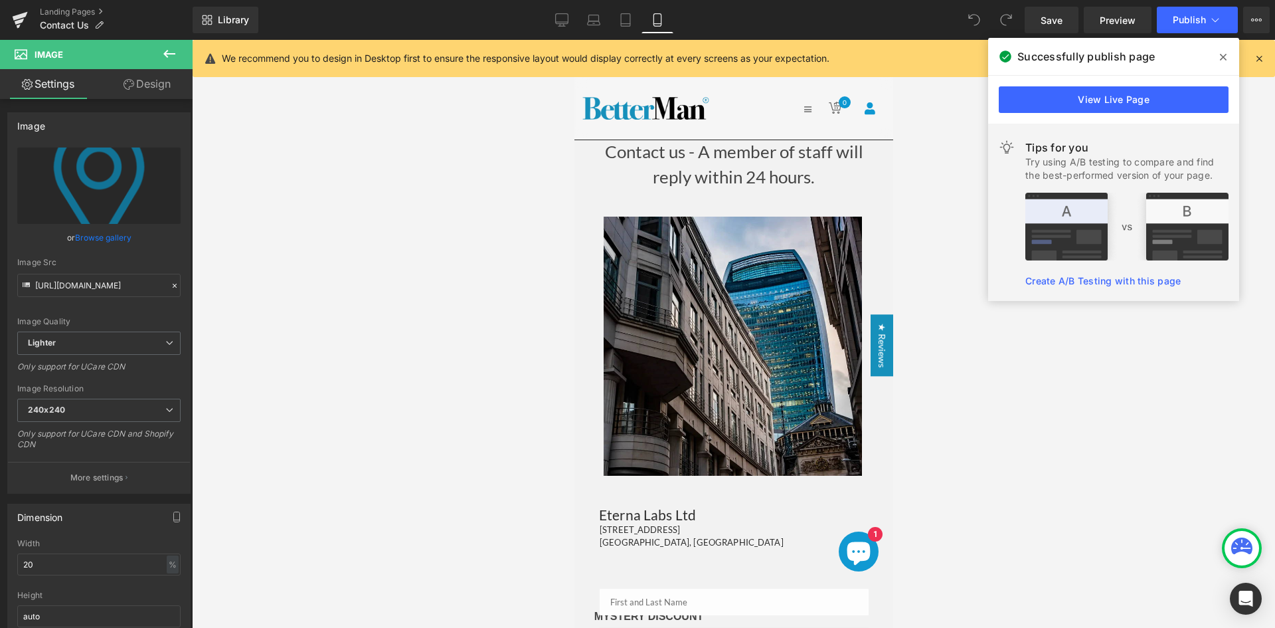
scroll to position [0, 0]
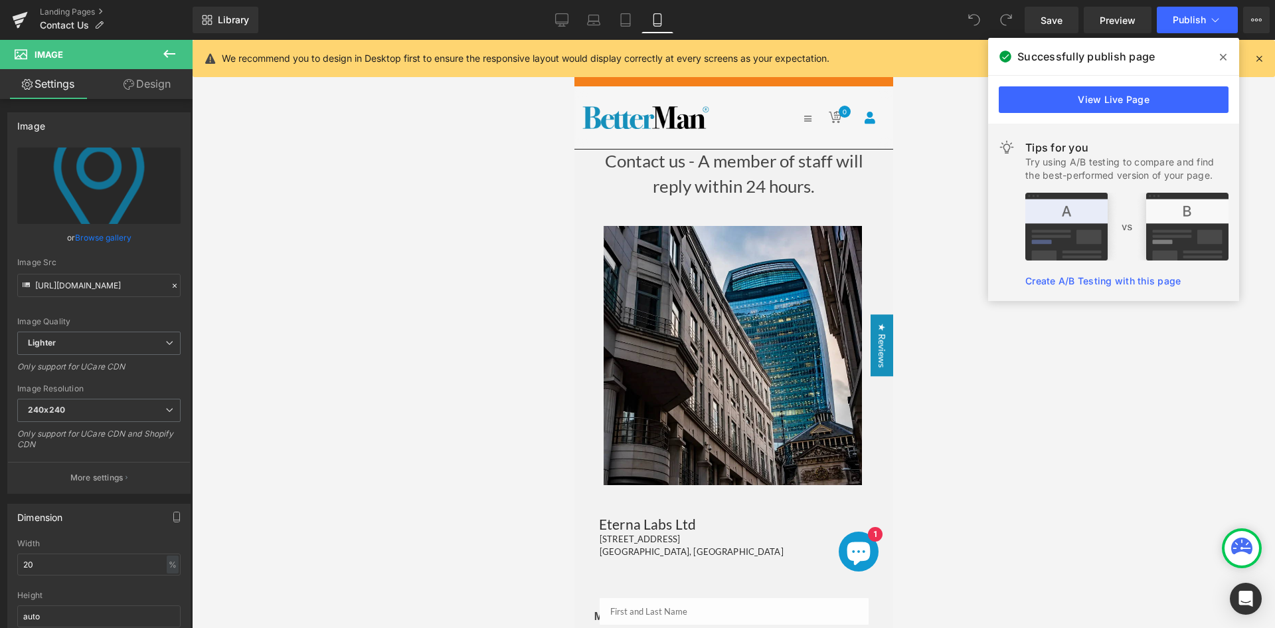
click at [1232, 56] on span at bounding box center [1223, 56] width 21 height 21
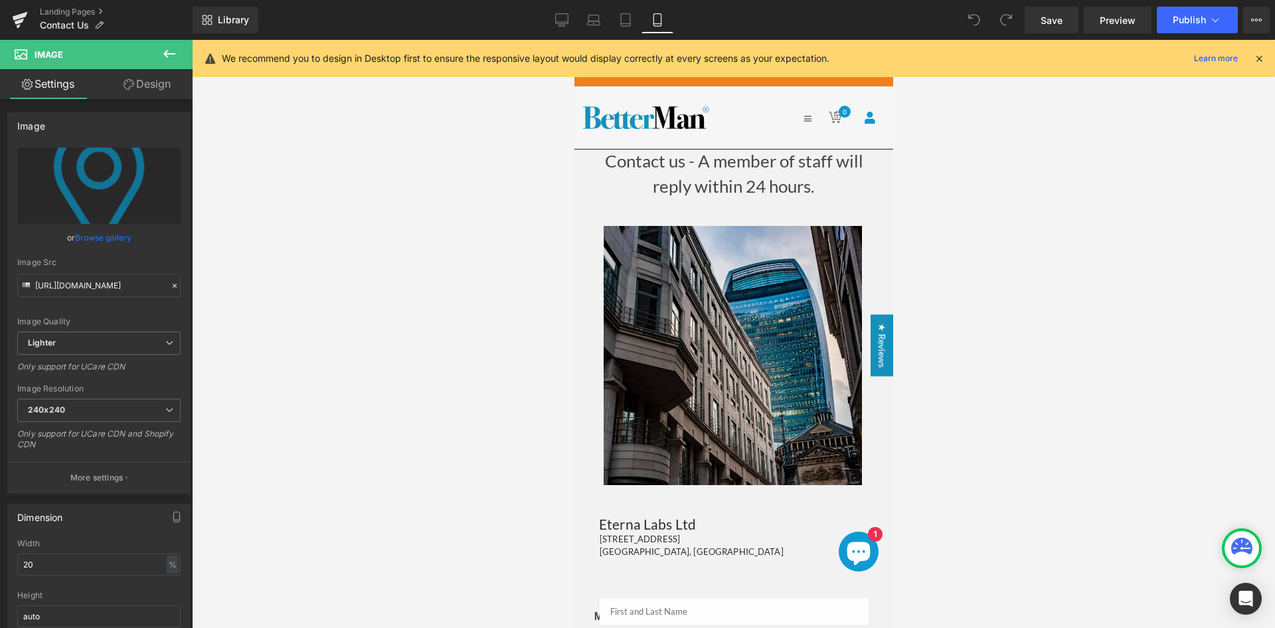
click at [1255, 58] on icon at bounding box center [1259, 58] width 12 height 12
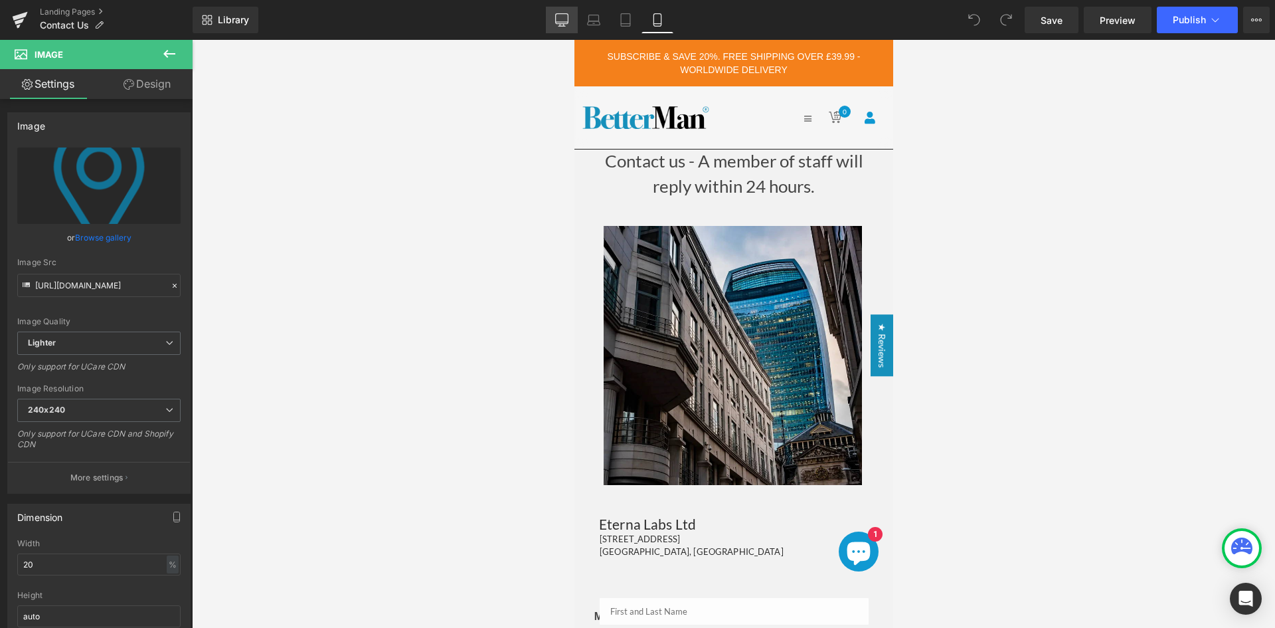
click at [551, 19] on link "Desktop" at bounding box center [562, 20] width 32 height 27
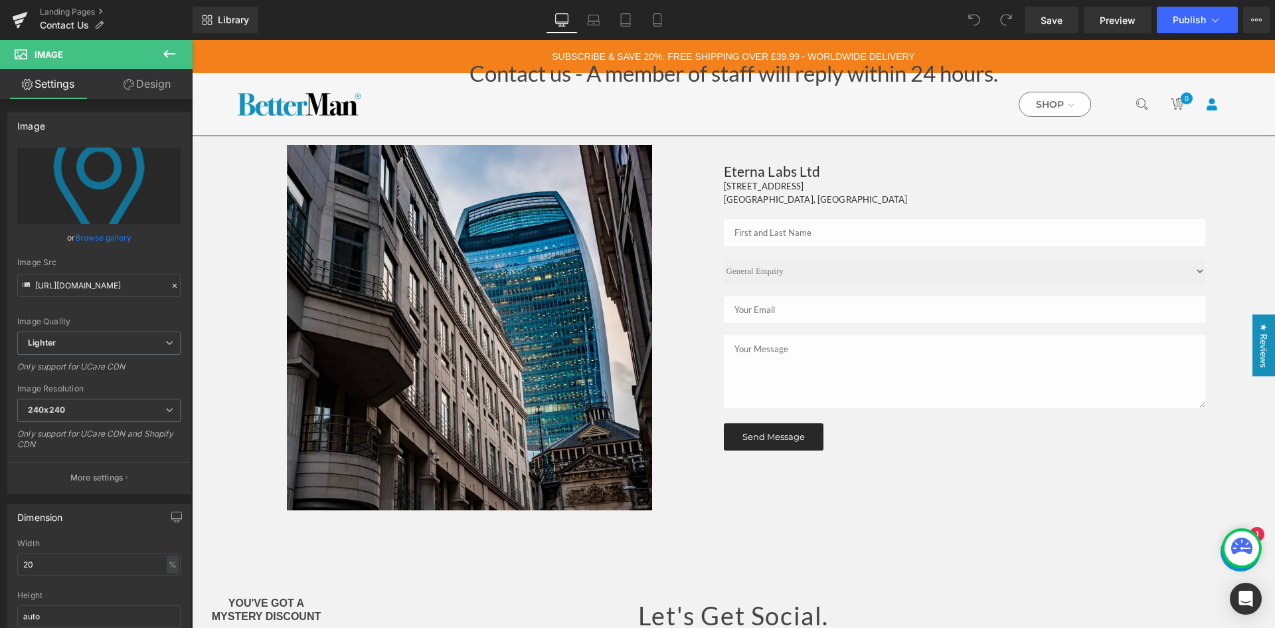
click at [165, 50] on icon at bounding box center [169, 54] width 16 height 16
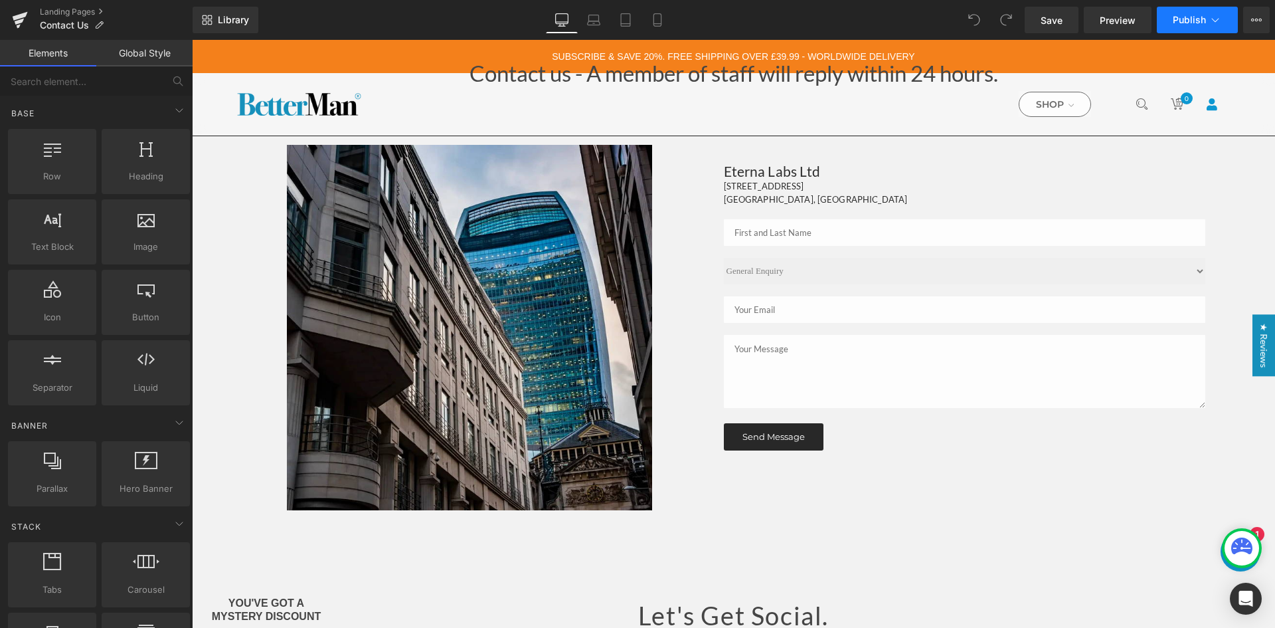
click at [1185, 19] on span "Publish" at bounding box center [1189, 20] width 33 height 11
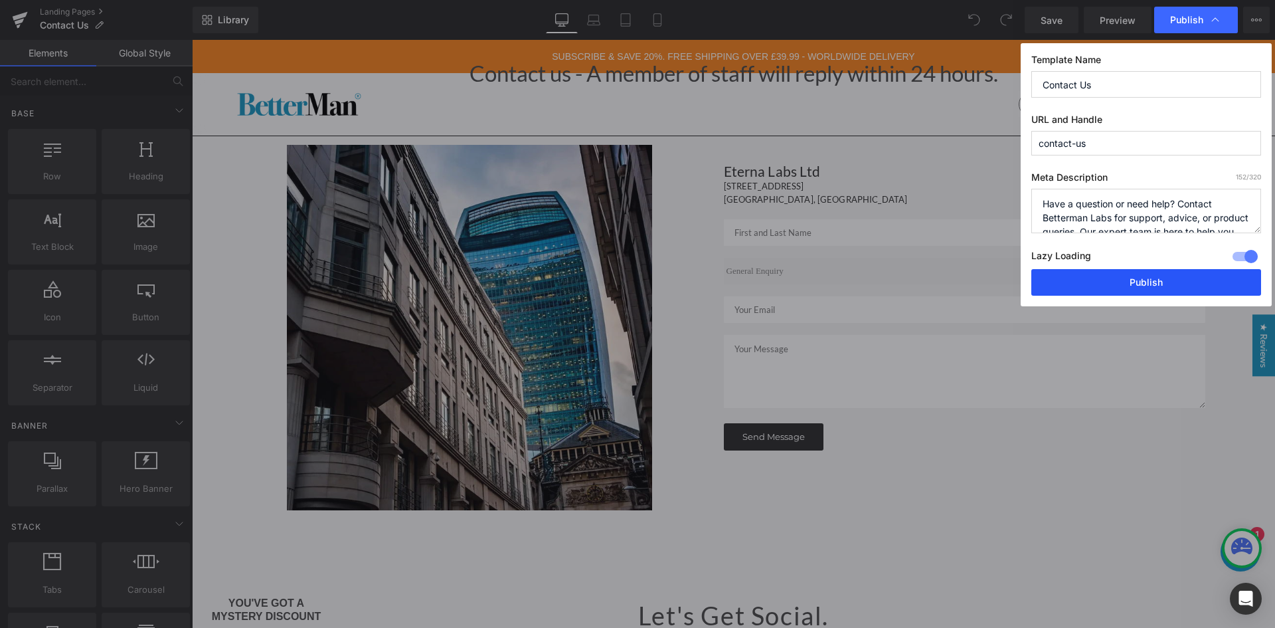
click at [1113, 280] on button "Publish" at bounding box center [1147, 282] width 230 height 27
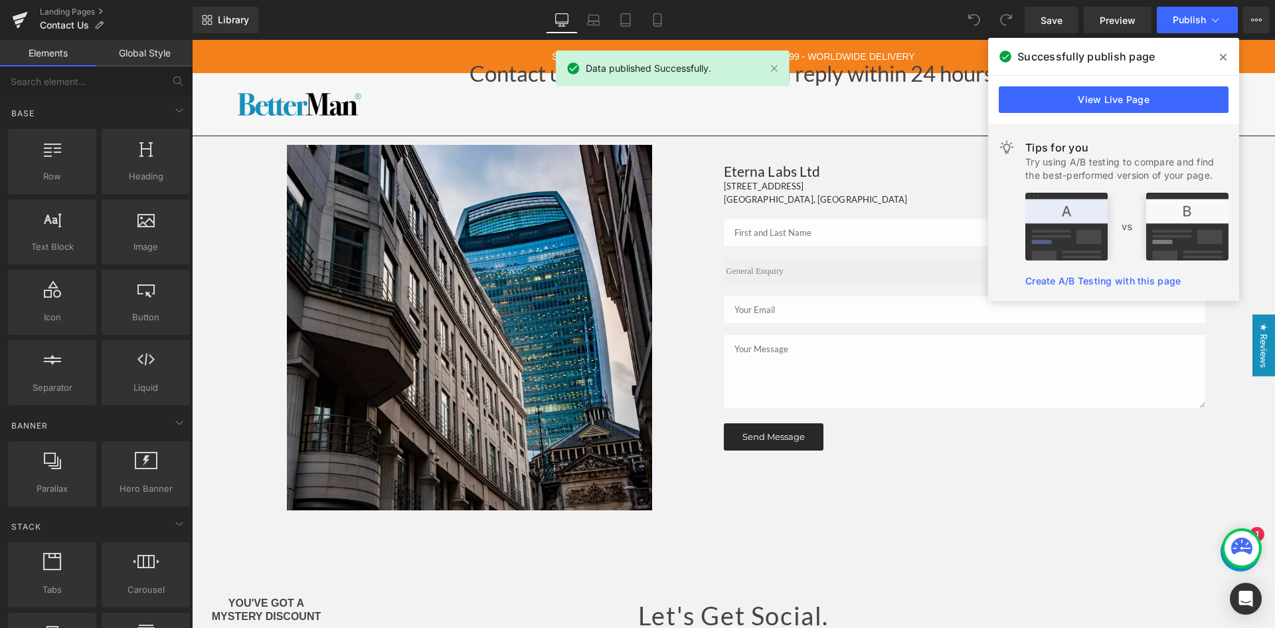
click at [1224, 59] on icon at bounding box center [1223, 57] width 7 height 11
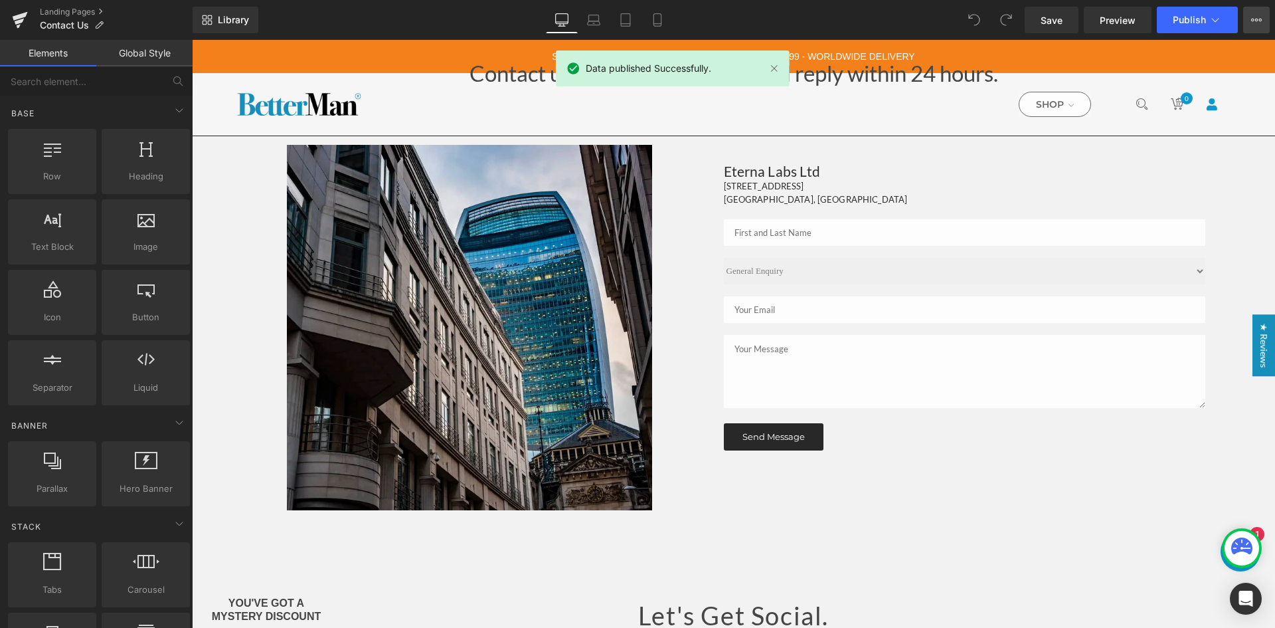
click at [1259, 22] on icon at bounding box center [1256, 20] width 11 height 11
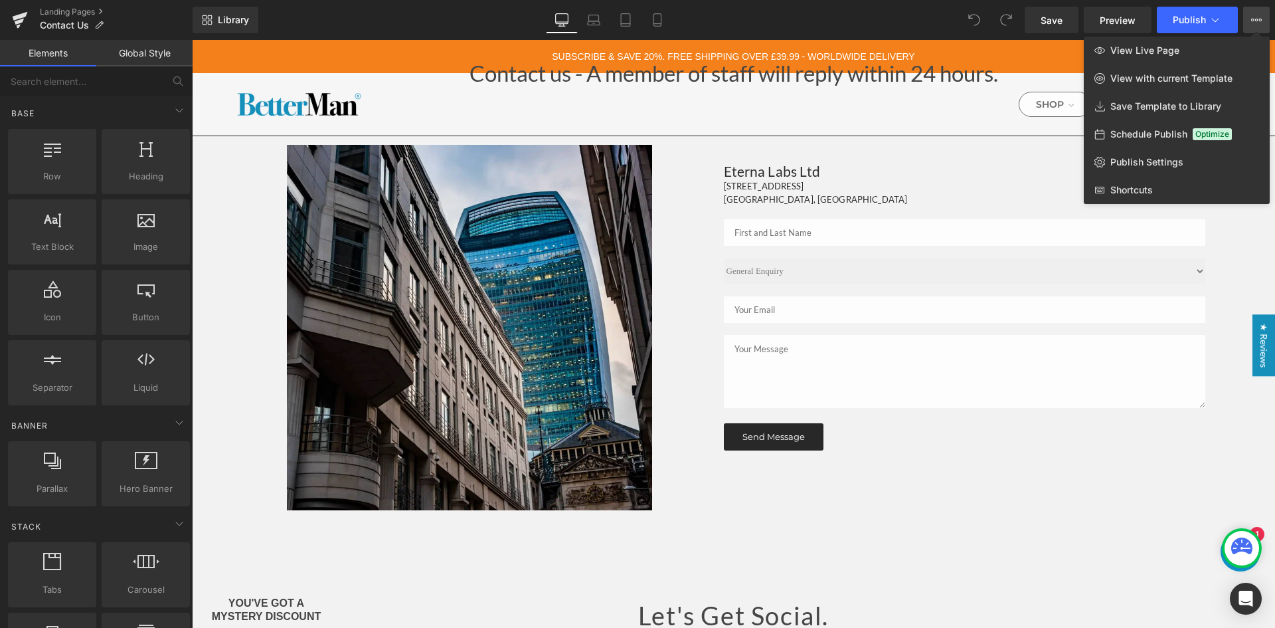
drag, startPoint x: 731, startPoint y: 117, endPoint x: 456, endPoint y: 46, distance: 283.9
click at [731, 117] on div at bounding box center [733, 334] width 1083 height 588
